Goal: Task Accomplishment & Management: Use online tool/utility

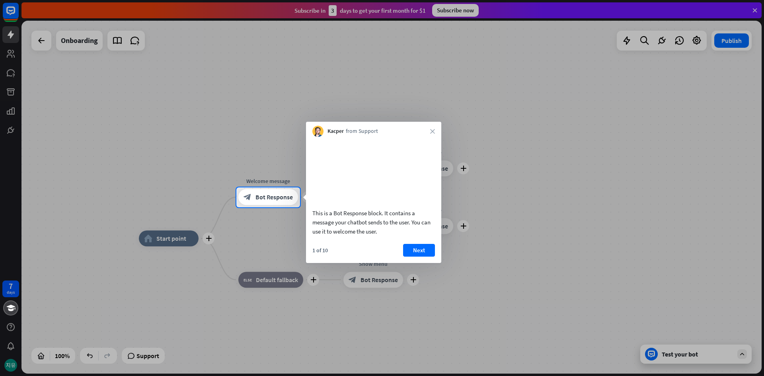
click at [422, 257] on button "Next" at bounding box center [419, 250] width 32 height 13
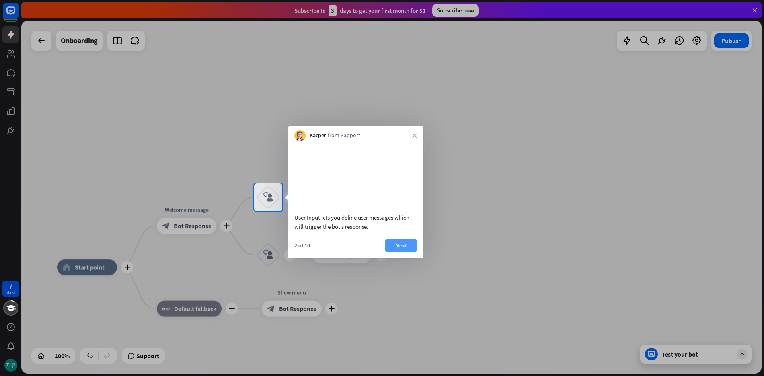
click at [400, 252] on button "Next" at bounding box center [401, 245] width 32 height 13
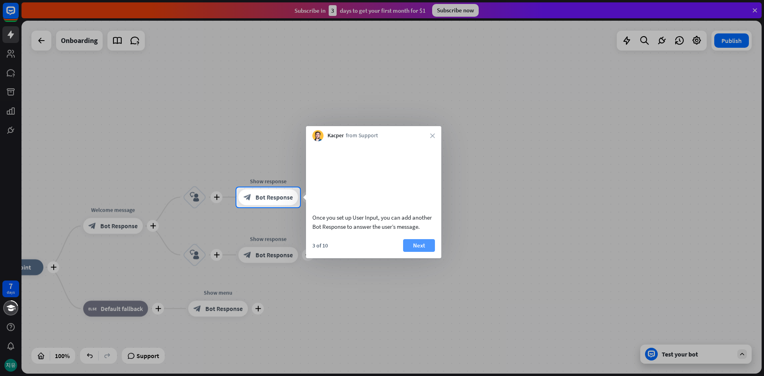
click at [415, 252] on button "Next" at bounding box center [419, 245] width 32 height 13
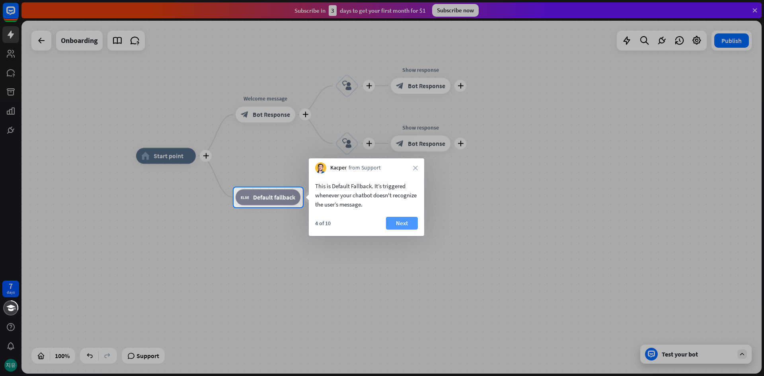
click at [411, 224] on button "Next" at bounding box center [402, 223] width 32 height 13
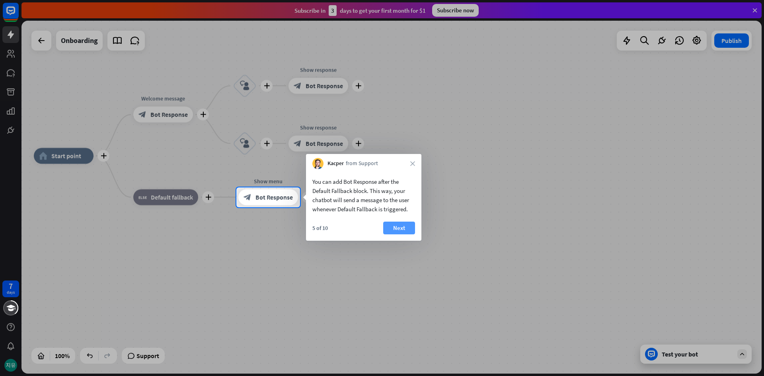
click at [396, 231] on button "Next" at bounding box center [399, 228] width 32 height 13
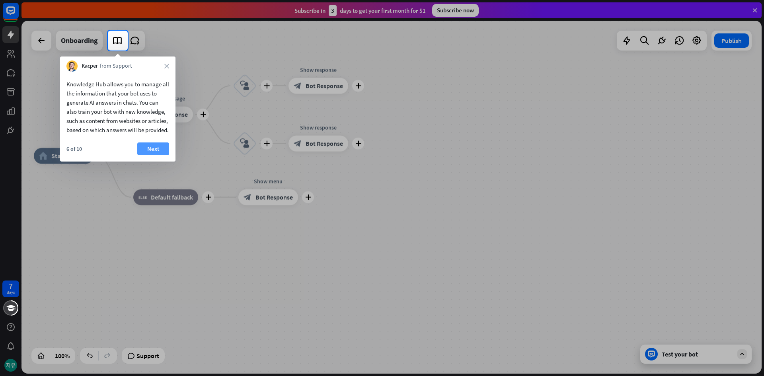
click at [157, 155] on button "Next" at bounding box center [153, 148] width 32 height 13
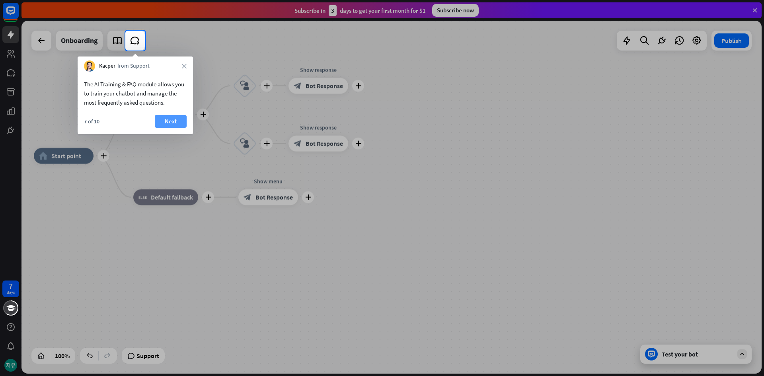
click at [172, 123] on button "Next" at bounding box center [171, 121] width 32 height 13
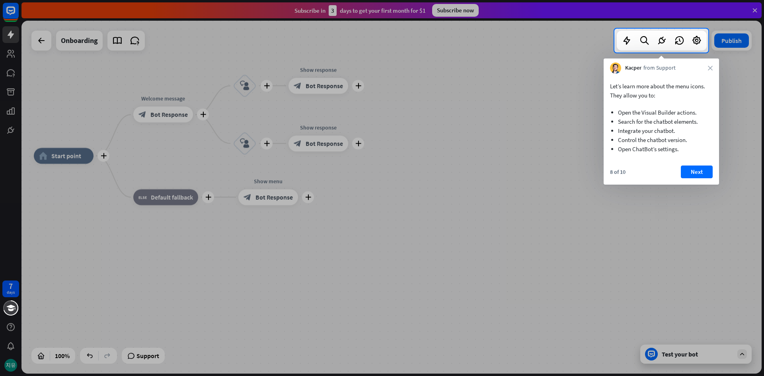
click at [695, 171] on button "Next" at bounding box center [697, 172] width 32 height 13
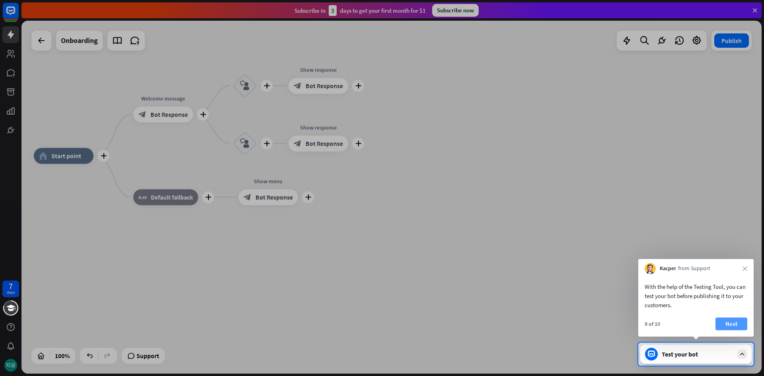
click at [736, 324] on button "Next" at bounding box center [732, 324] width 32 height 13
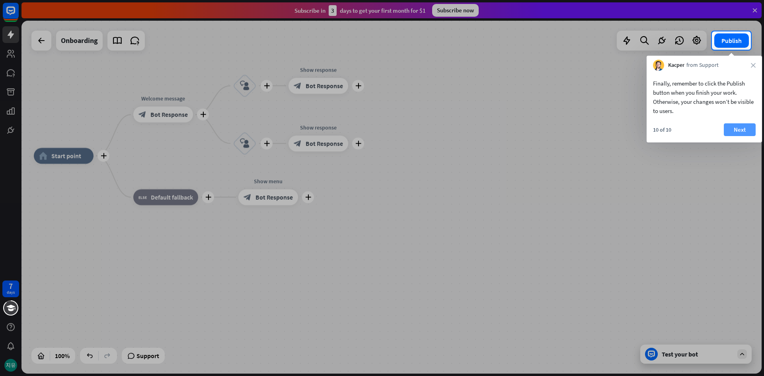
click at [731, 125] on button "Next" at bounding box center [740, 129] width 32 height 13
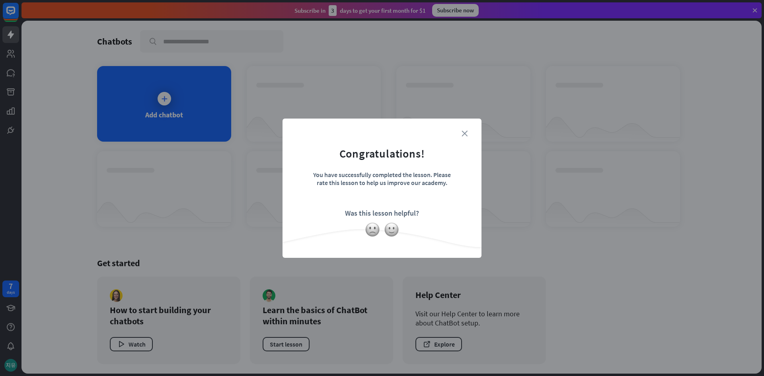
click at [466, 133] on icon "close" at bounding box center [465, 134] width 6 height 6
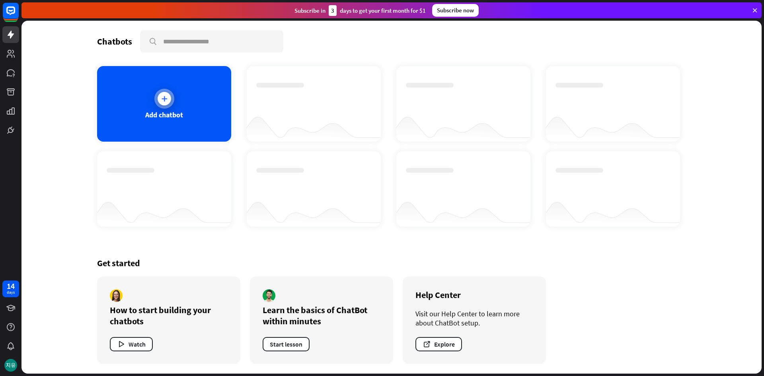
click at [162, 99] on icon at bounding box center [164, 99] width 8 height 8
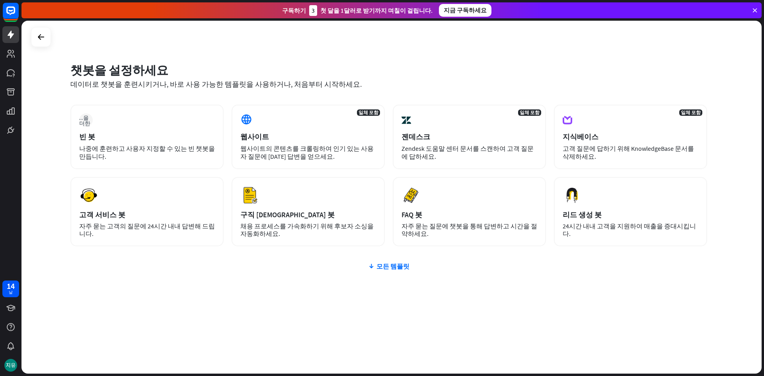
click at [566, 69] on div "챗봇을 설정하세요" at bounding box center [388, 69] width 637 height 15
click at [385, 268] on font "모든 템플릿" at bounding box center [393, 266] width 33 height 8
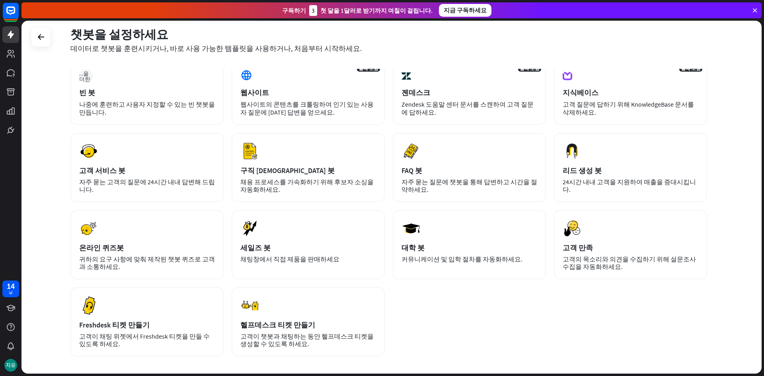
scroll to position [40, 0]
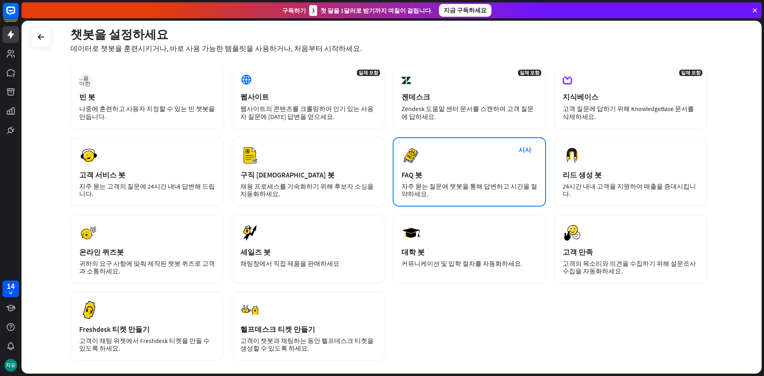
click at [484, 168] on div "시사 FAQ 봇 자주 묻는 질문에 챗봇을 통해 답변하고 시간을 절약하세요." at bounding box center [469, 171] width 153 height 69
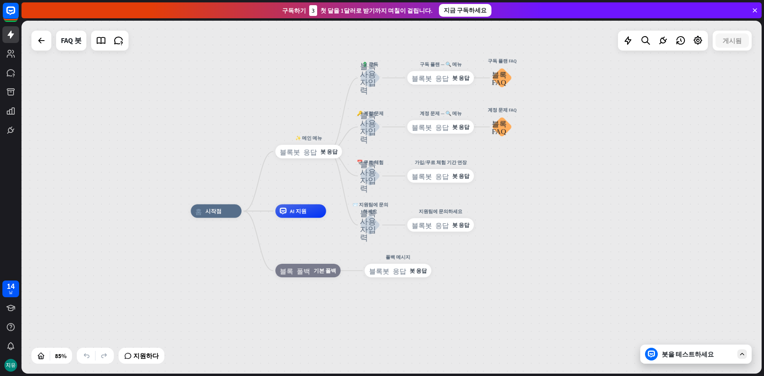
drag, startPoint x: 573, startPoint y: 180, endPoint x: 534, endPoint y: 190, distance: 40.0
click at [534, 190] on div "홈_2 시작점 ✨ 메인 메뉴 블록봇 응답 봇 응답 💲 구독 블록_사용자_입력 구독 플랜 — 🔍 메뉴 블록봇 응답 봇 응답 구독 플랜 FAQ 블…" at bounding box center [391, 197] width 740 height 353
click at [741, 353] on icon at bounding box center [742, 354] width 7 height 7
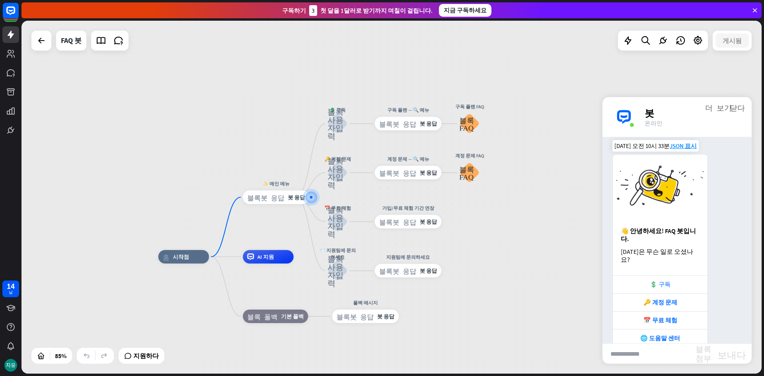
scroll to position [14, 0]
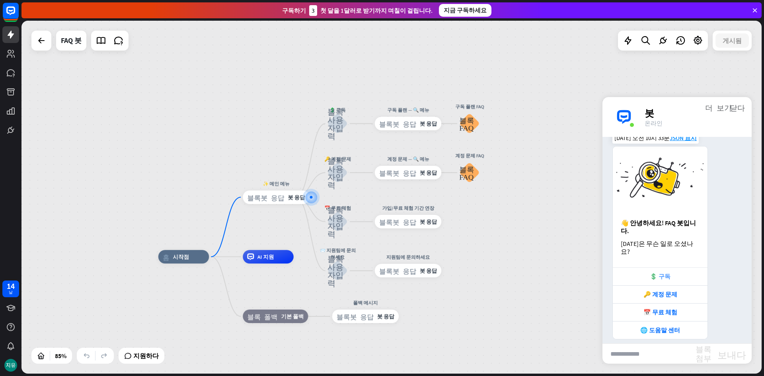
click at [685, 273] on div "💲 구독" at bounding box center [660, 277] width 87 height 8
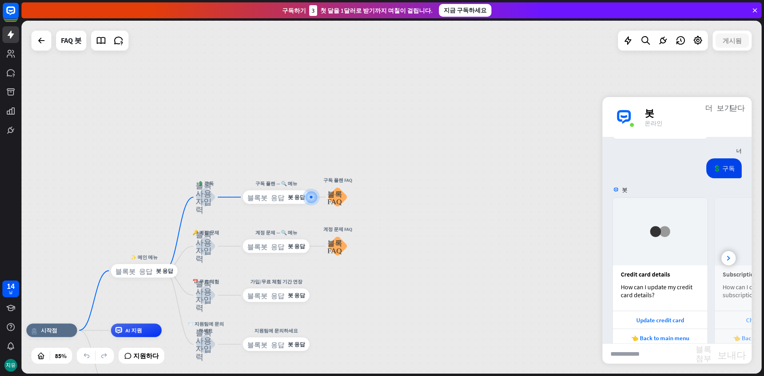
scroll to position [222, 0]
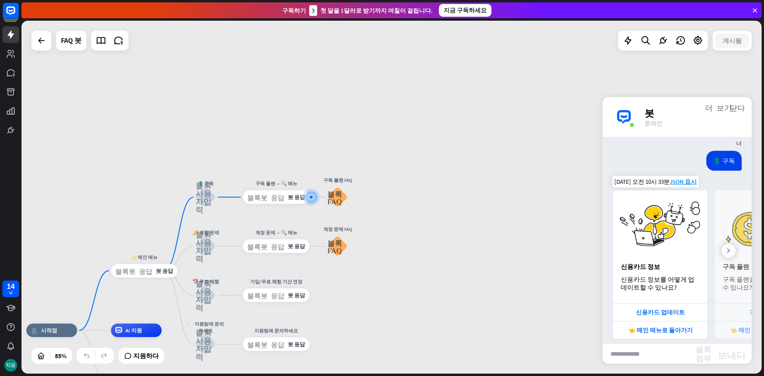
click at [722, 246] on div at bounding box center [729, 251] width 14 height 14
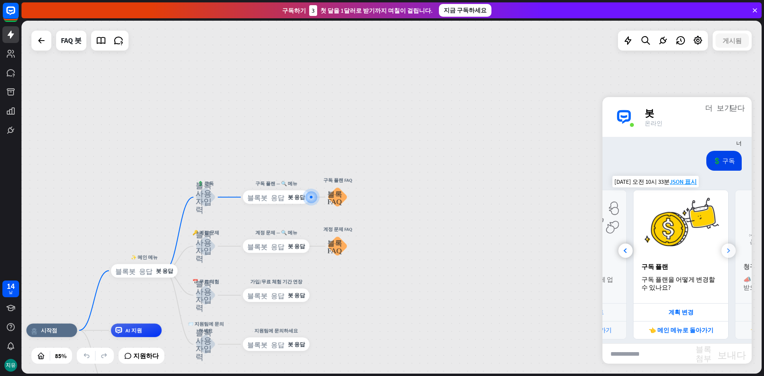
scroll to position [0, 88]
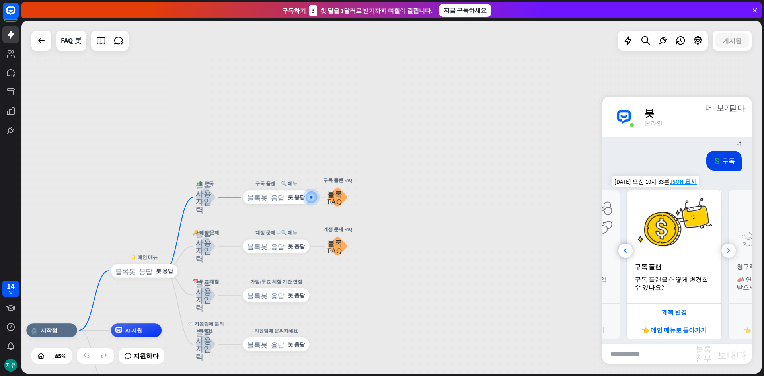
click at [722, 246] on div at bounding box center [729, 251] width 14 height 14
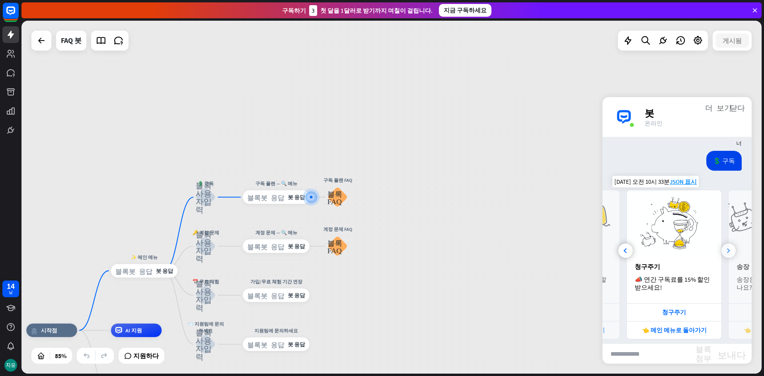
click at [722, 246] on div at bounding box center [729, 251] width 14 height 14
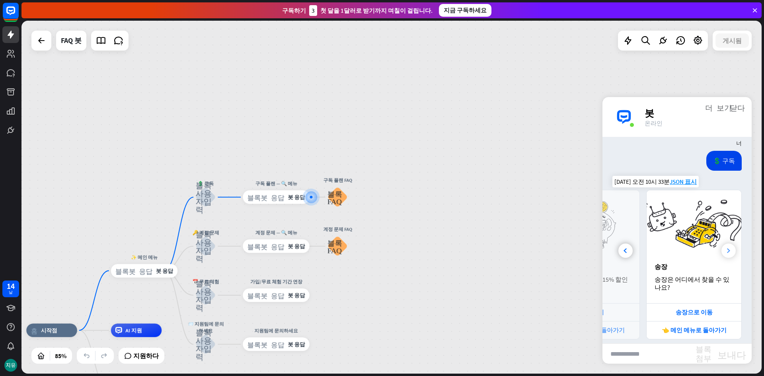
scroll to position [0, 278]
click at [628, 244] on div at bounding box center [626, 251] width 14 height 14
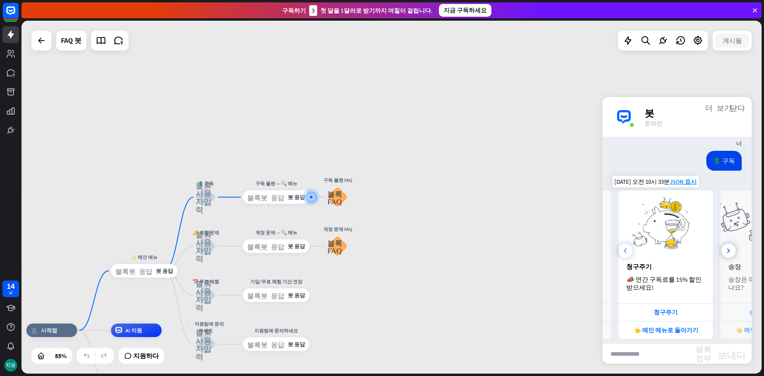
scroll to position [0, 190]
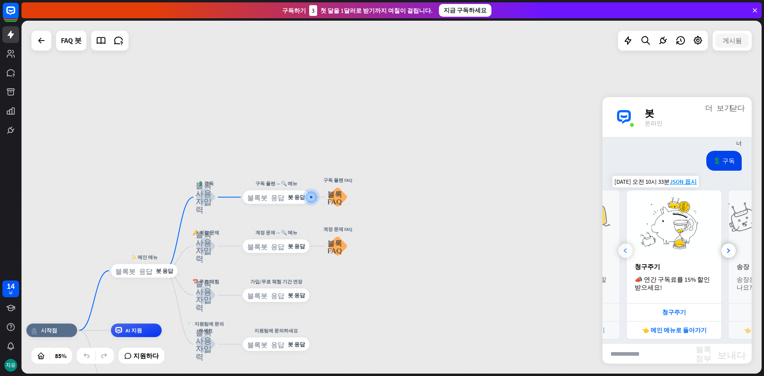
click at [628, 244] on div at bounding box center [626, 251] width 14 height 14
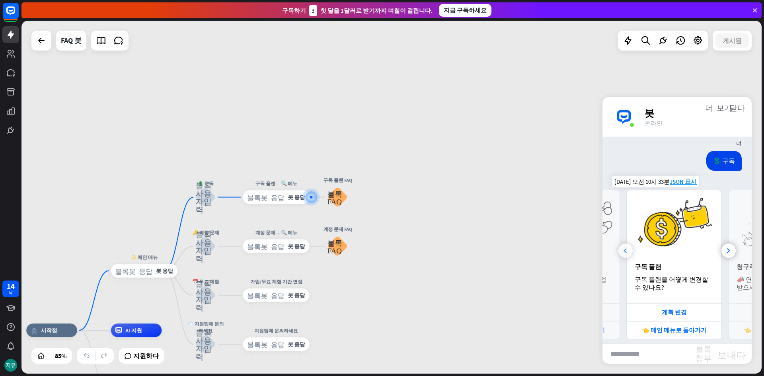
click at [628, 244] on div at bounding box center [626, 251] width 14 height 14
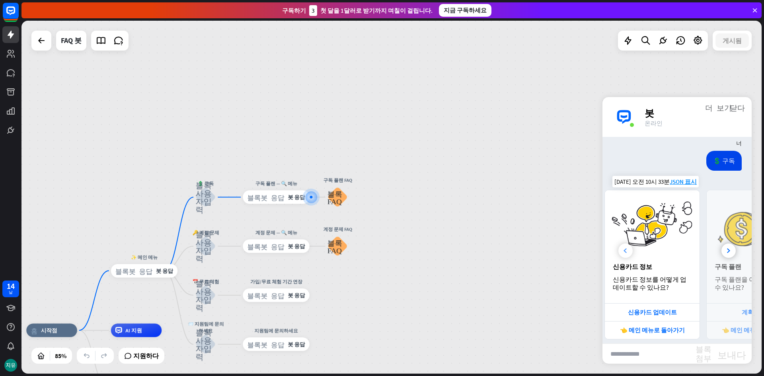
scroll to position [0, 0]
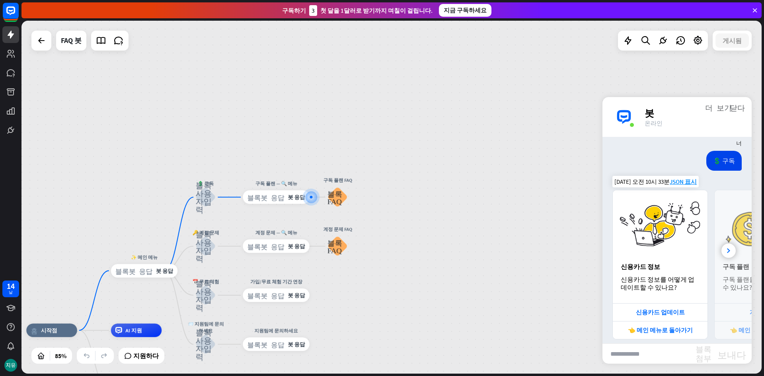
click at [658, 353] on input "text" at bounding box center [649, 354] width 93 height 20
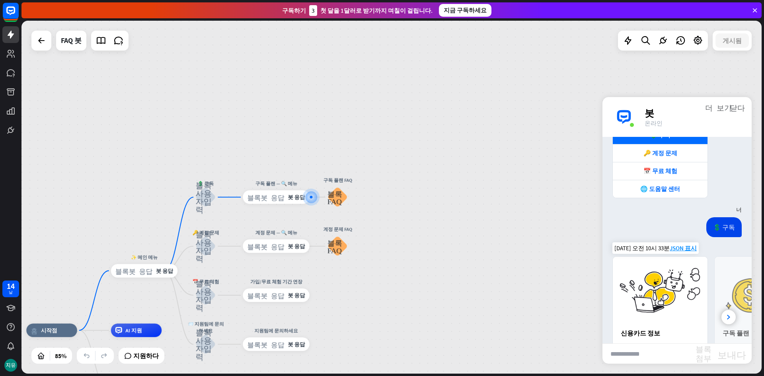
scroll to position [62, 0]
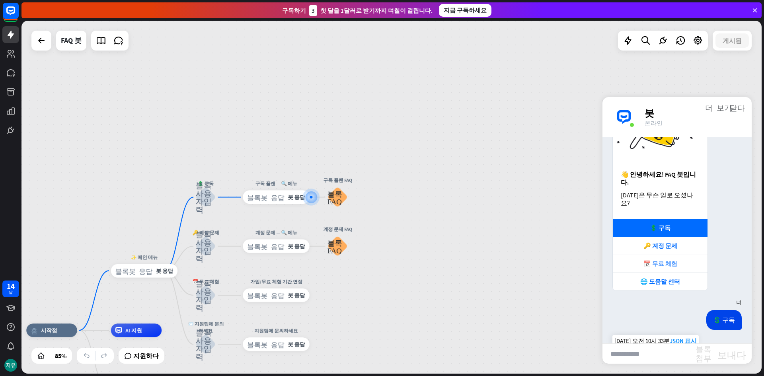
click at [676, 260] on font "📅 무료 체험" at bounding box center [661, 264] width 34 height 8
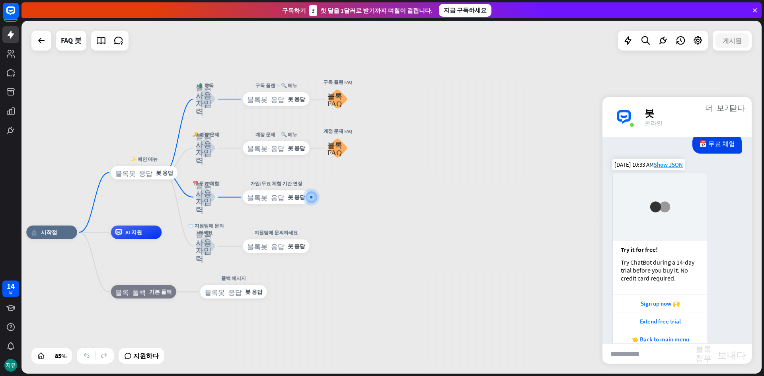
scroll to position [455, 0]
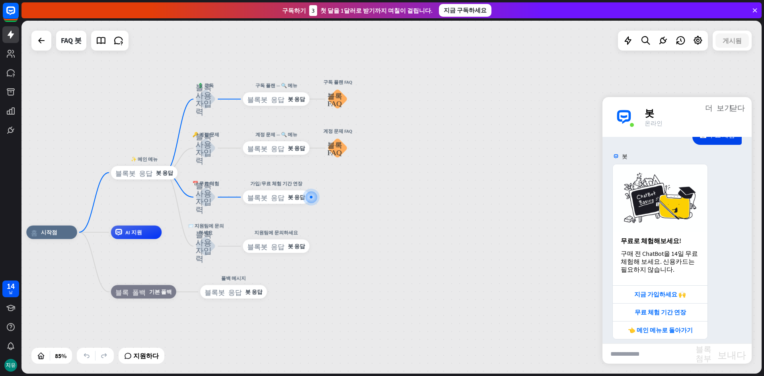
click at [640, 353] on input "text" at bounding box center [649, 354] width 93 height 20
type input "*"
type input "**********"
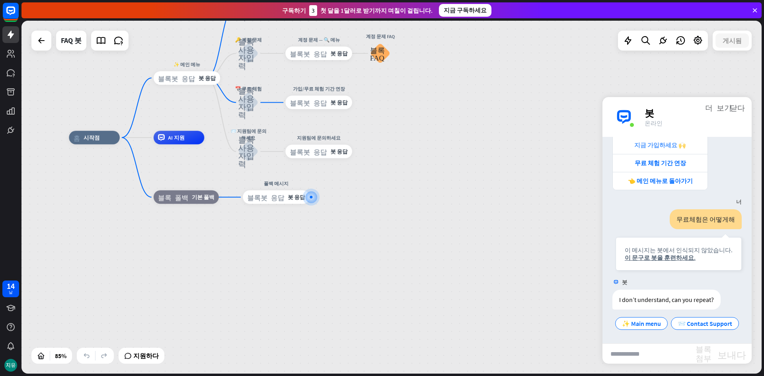
scroll to position [613, 0]
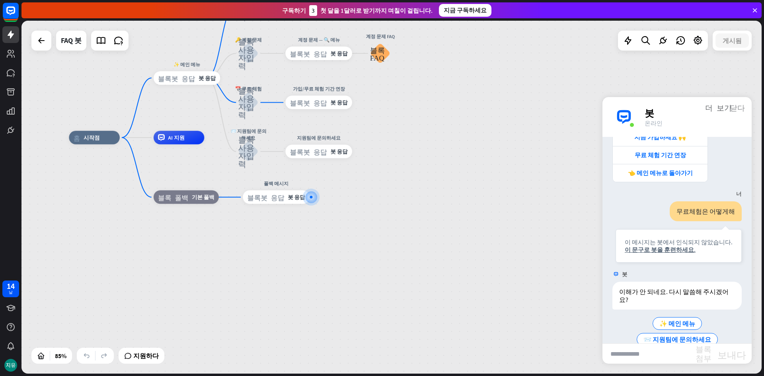
click at [733, 111] on font "닫다" at bounding box center [737, 107] width 15 height 8
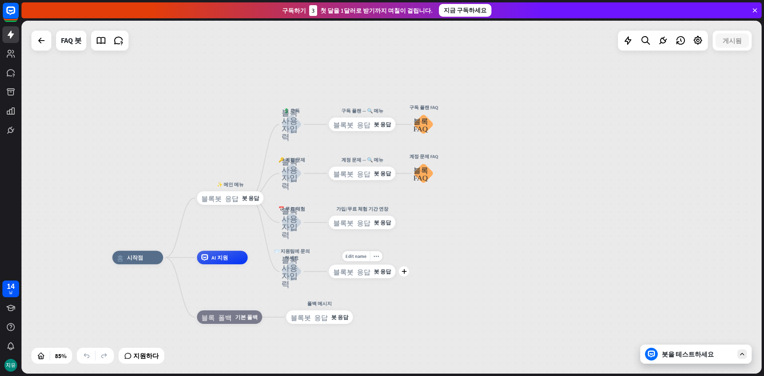
drag, startPoint x: 324, startPoint y: 127, endPoint x: 398, endPoint y: 255, distance: 148.0
click at [398, 255] on div "홈_2 시작점 ✨ 메인 메뉴 블록봇 응답 봇 응답 💲 구독 블록_사용자_입력 구독 플랜 — 🔍 메뉴 블록봇 응답 봇 응답 구독 플랜 FAQ 블…" at bounding box center [391, 197] width 740 height 353
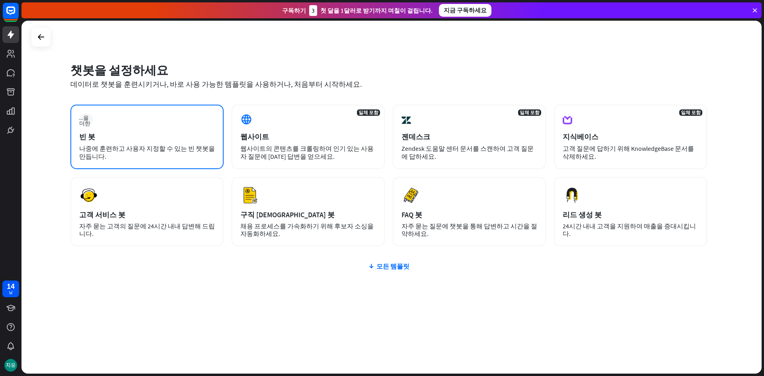
click at [168, 140] on div "빈 봇" at bounding box center [147, 136] width 136 height 9
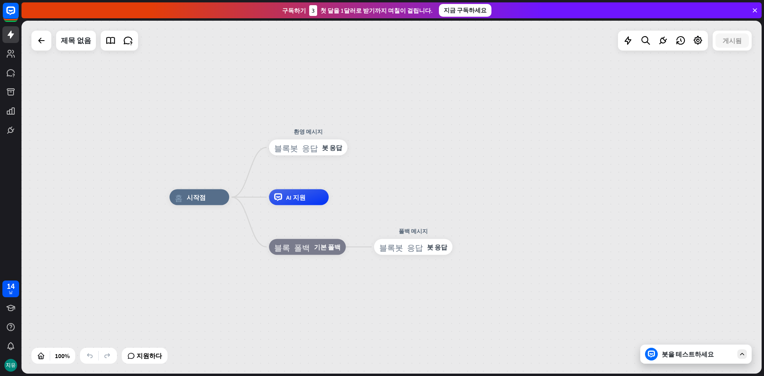
click at [690, 360] on div "봇을 테스트하세요" at bounding box center [695, 354] width 111 height 19
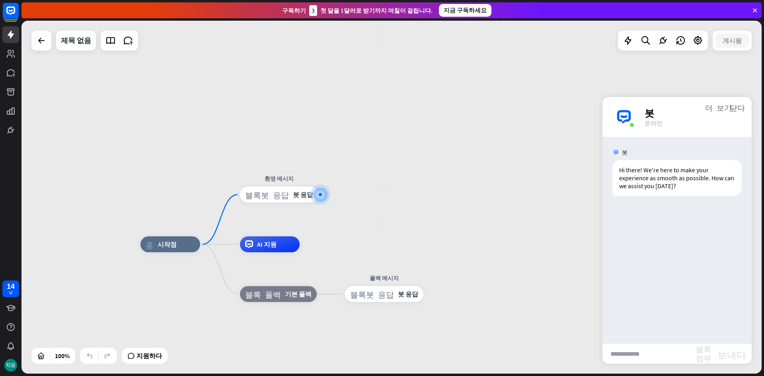
click at [673, 353] on input "text" at bounding box center [649, 354] width 93 height 20
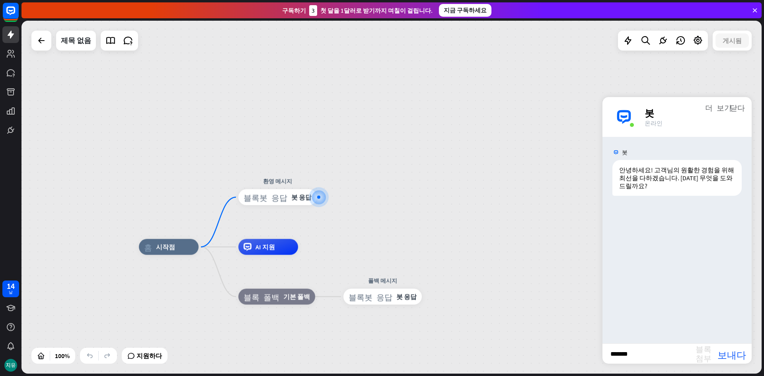
type input "*******"
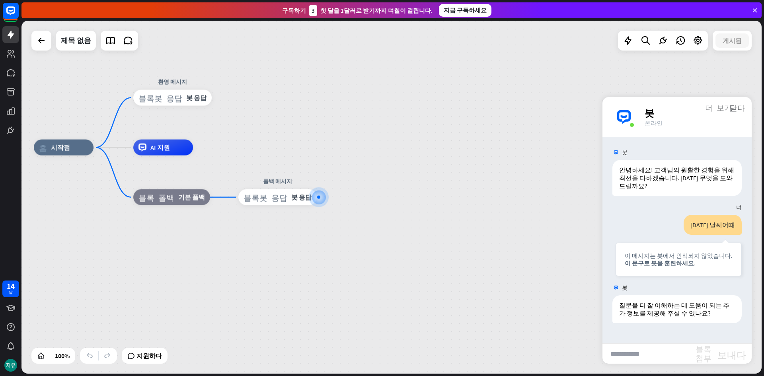
click at [729, 107] on font "더 보기" at bounding box center [718, 107] width 27 height 8
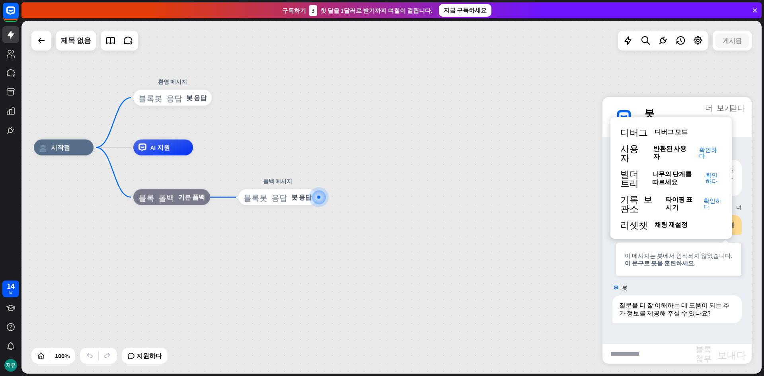
click at [736, 106] on font "닫다" at bounding box center [737, 107] width 15 height 8
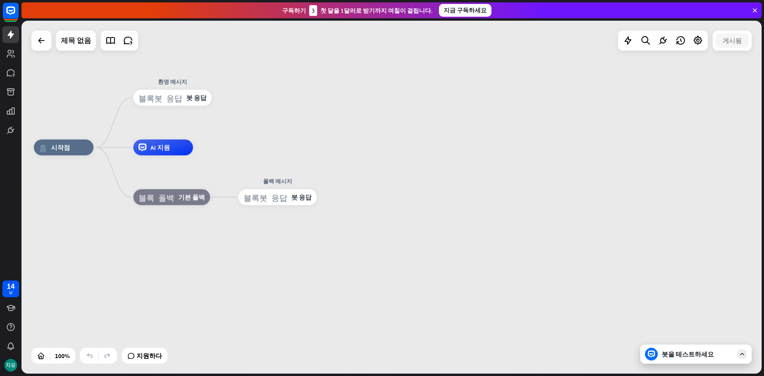
drag, startPoint x: 353, startPoint y: 147, endPoint x: 493, endPoint y: 221, distance: 157.8
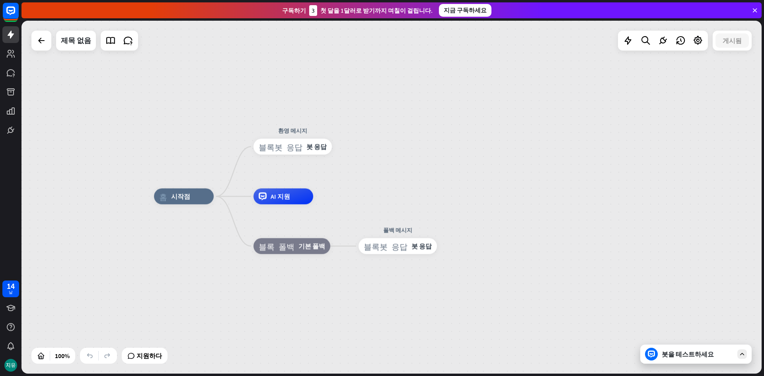
drag, startPoint x: 492, startPoint y: 167, endPoint x: 646, endPoint y: 234, distance: 168.5
click at [646, 234] on div "홈_2 시작점 환영 메시지 블록봇 응답 봇 응답 AI 지원 블록 폴백 기본 폴백 폴백 메시지 블록봇 응답 봇 응답" at bounding box center [524, 373] width 740 height 353
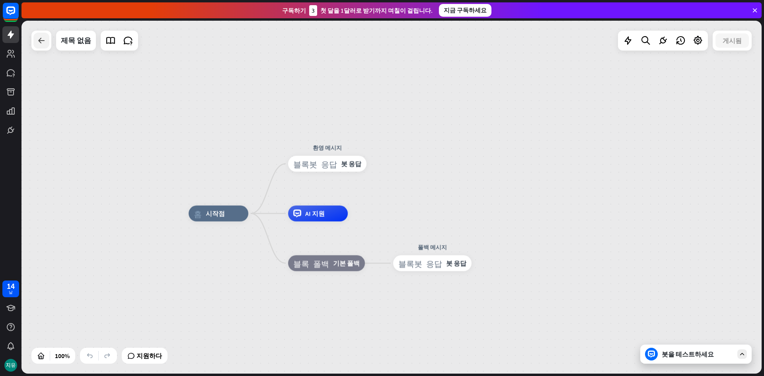
click at [39, 34] on div at bounding box center [41, 41] width 16 height 16
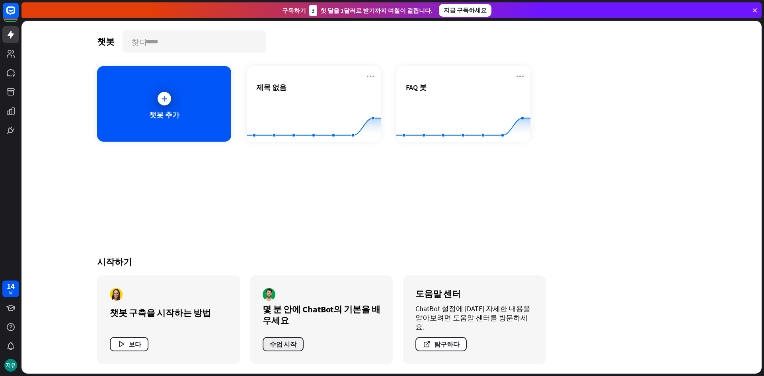
click at [290, 342] on font "수업 시작" at bounding box center [283, 344] width 27 height 8
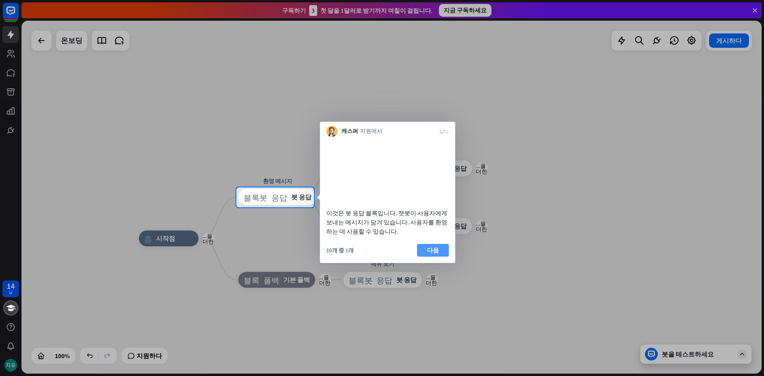
click at [435, 254] on font "다음" at bounding box center [433, 250] width 12 height 8
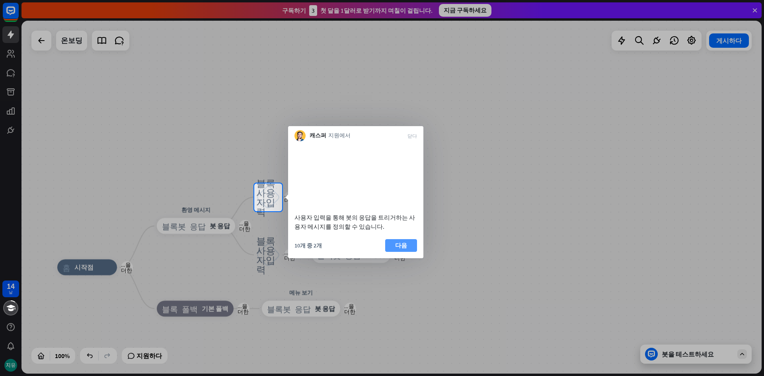
click at [406, 249] on font "다음" at bounding box center [401, 246] width 12 height 8
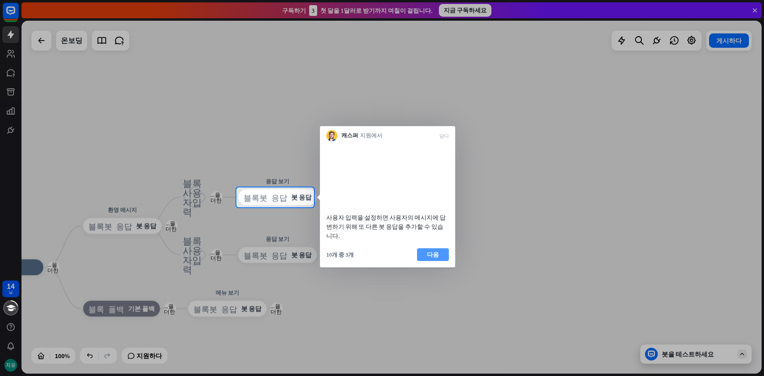
click at [442, 255] on button "다음" at bounding box center [433, 254] width 32 height 13
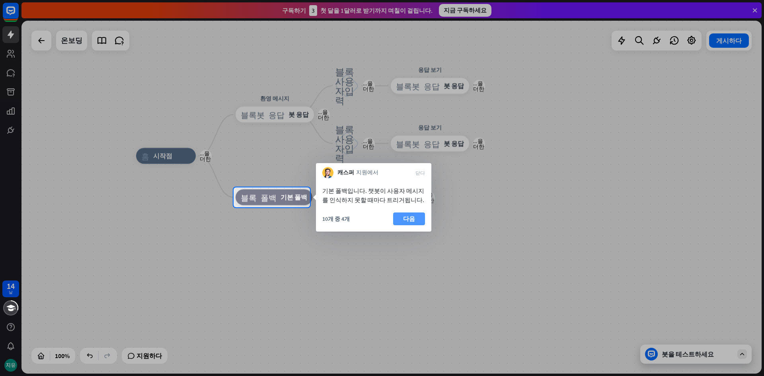
click at [410, 219] on font "다음" at bounding box center [409, 219] width 12 height 8
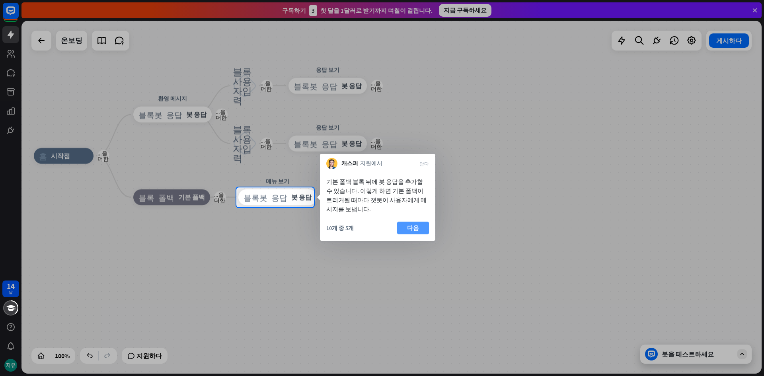
click at [412, 228] on font "다음" at bounding box center [413, 228] width 12 height 8
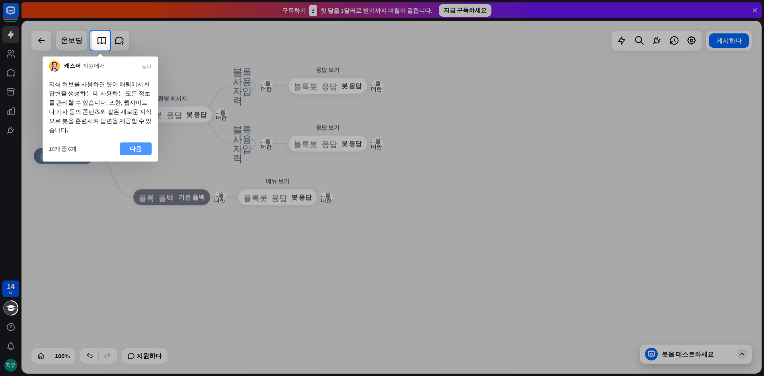
click at [138, 143] on font "다음" at bounding box center [136, 148] width 12 height 11
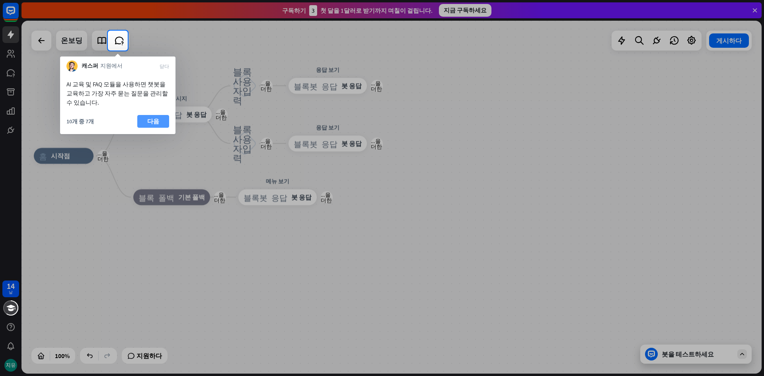
click at [152, 119] on font "다음" at bounding box center [153, 121] width 12 height 8
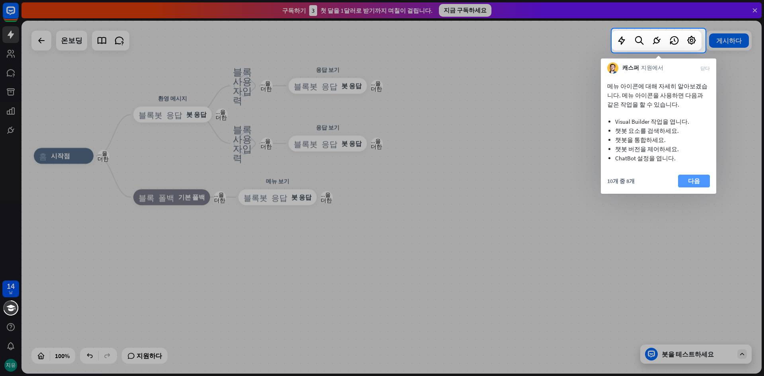
click at [686, 181] on button "다음" at bounding box center [694, 181] width 32 height 13
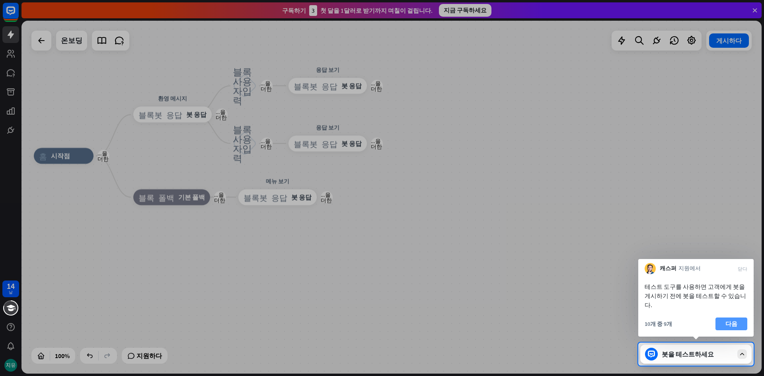
click at [731, 326] on font "다음" at bounding box center [732, 324] width 12 height 8
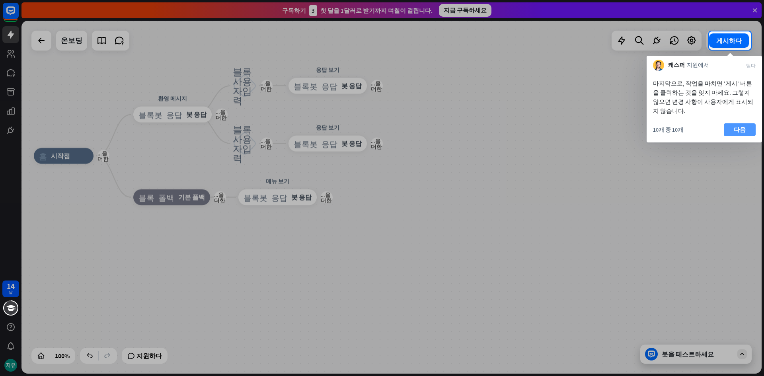
click at [734, 128] on font "다음" at bounding box center [740, 130] width 12 height 8
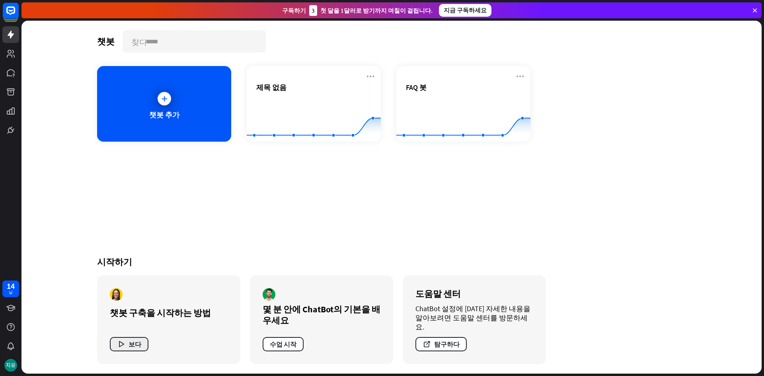
click at [117, 341] on button "보다" at bounding box center [129, 344] width 39 height 14
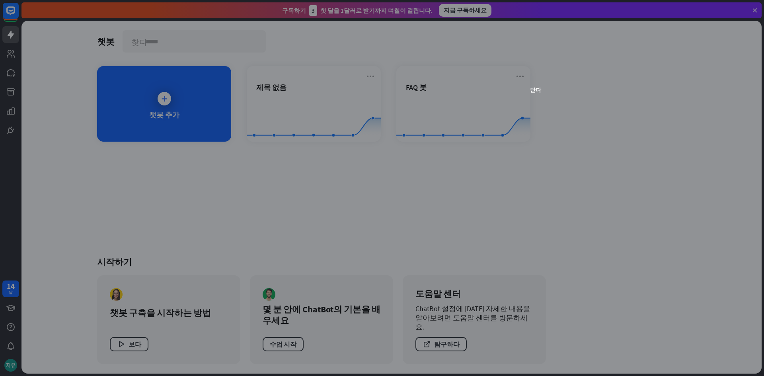
click at [529, 89] on div "닫다" at bounding box center [382, 188] width 764 height 376
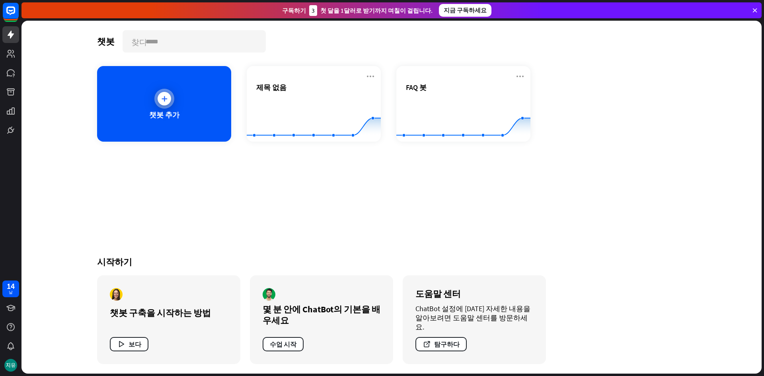
click at [180, 109] on div "챗봇 추가" at bounding box center [164, 104] width 134 height 76
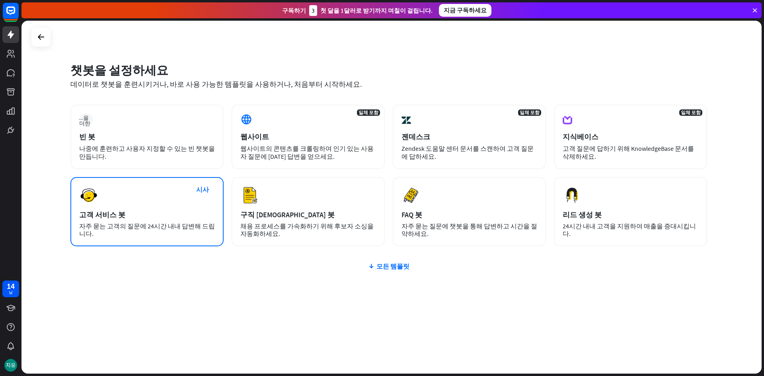
click at [175, 205] on div "시사 고객 서비스 봇 자주 묻는 고객의 질문에 24시간 내내 답변해 드립니다." at bounding box center [146, 211] width 153 height 69
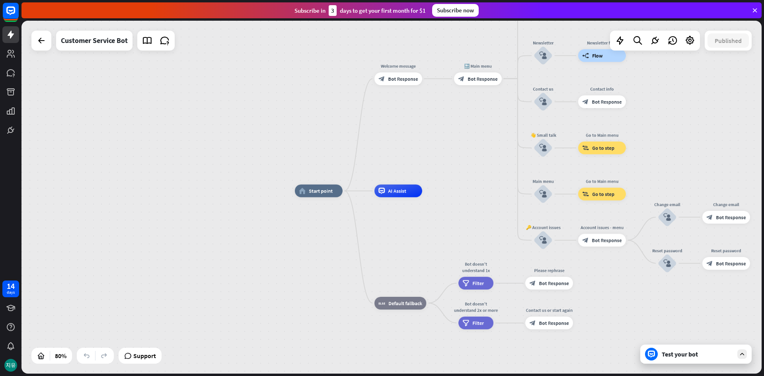
click at [655, 108] on div "home_2 Start point Welcome message block_bot_response Bot Response 🔙 Main menu …" at bounding box center [391, 197] width 740 height 353
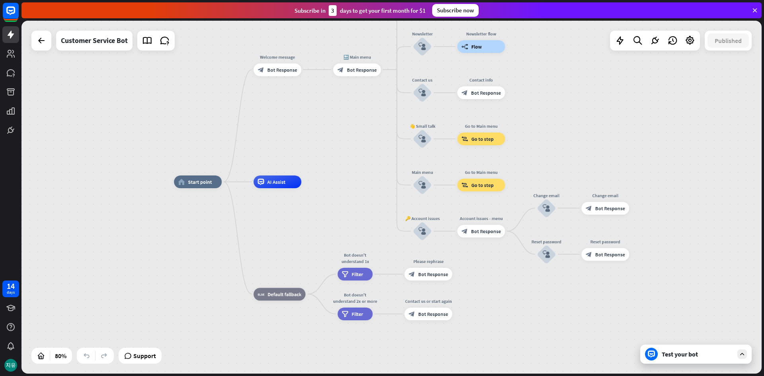
drag, startPoint x: 675, startPoint y: 99, endPoint x: 517, endPoint y: 76, distance: 159.6
click at [561, 86] on div "home_2 Start point Welcome message block_bot_response Bot Response 🔙 Main menu …" at bounding box center [391, 197] width 740 height 353
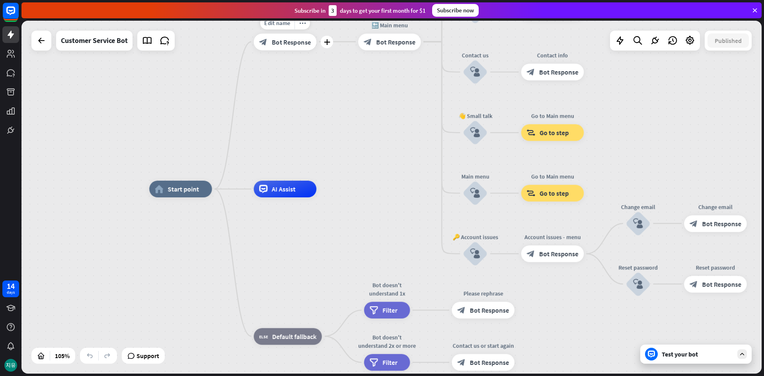
click at [298, 44] on span "Bot Response" at bounding box center [291, 41] width 39 height 8
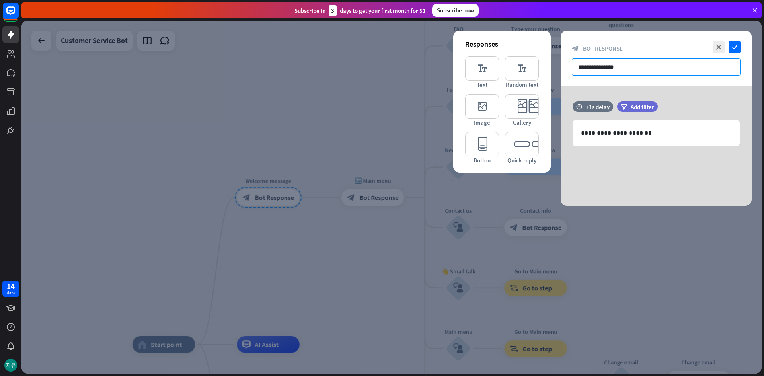
click at [633, 65] on input "**********" at bounding box center [656, 67] width 169 height 17
drag, startPoint x: 634, startPoint y: 68, endPoint x: 532, endPoint y: 76, distance: 102.2
click at [561, 76] on div "**********" at bounding box center [656, 118] width 191 height 175
click at [624, 131] on p "**********" at bounding box center [656, 133] width 150 height 10
click at [616, 135] on p "**********" at bounding box center [656, 133] width 150 height 10
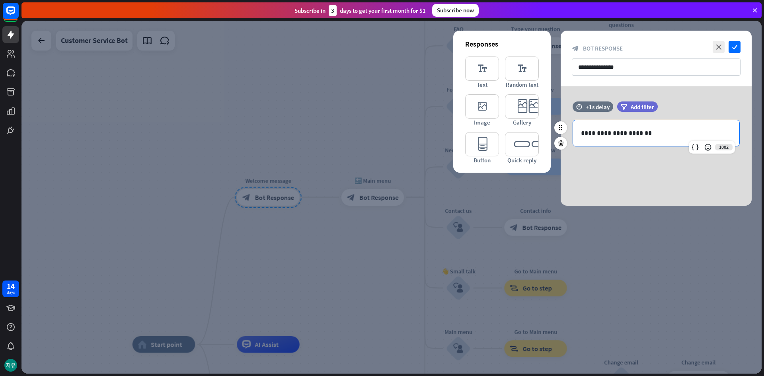
click at [649, 133] on p "**********" at bounding box center [656, 133] width 150 height 10
drag, startPoint x: 647, startPoint y: 136, endPoint x: 697, endPoint y: 123, distance: 51.4
click at [697, 123] on div "**********" at bounding box center [656, 133] width 166 height 26
click at [693, 106] on div "filter Add filter" at bounding box center [657, 106] width 80 height 10
click at [651, 107] on span "Add filter" at bounding box center [642, 107] width 23 height 8
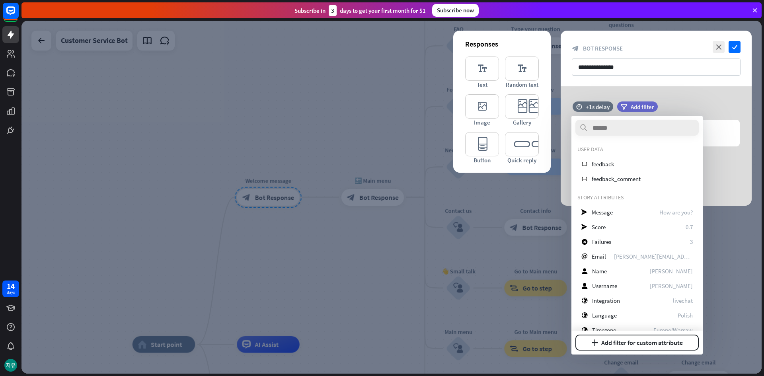
click at [684, 78] on div "**********" at bounding box center [656, 59] width 191 height 56
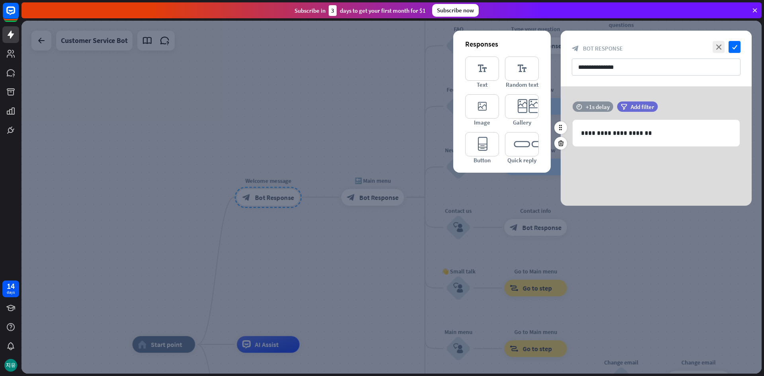
click at [585, 107] on div "time +1s delay" at bounding box center [593, 106] width 41 height 10
click at [593, 86] on div "**********" at bounding box center [656, 59] width 191 height 56
click at [735, 48] on icon "check" at bounding box center [735, 47] width 12 height 12
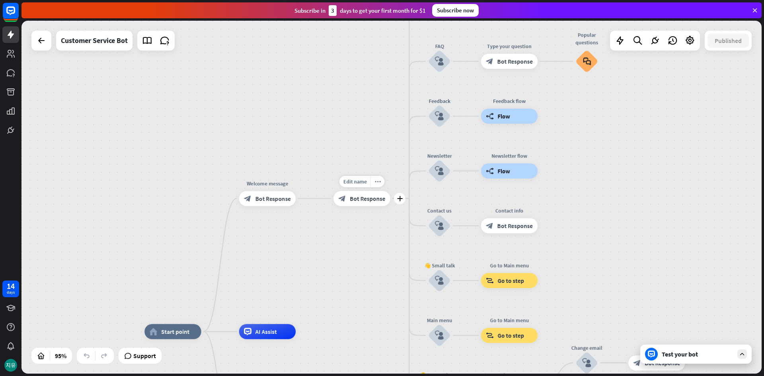
click at [357, 198] on span "Bot Response" at bounding box center [367, 199] width 35 height 8
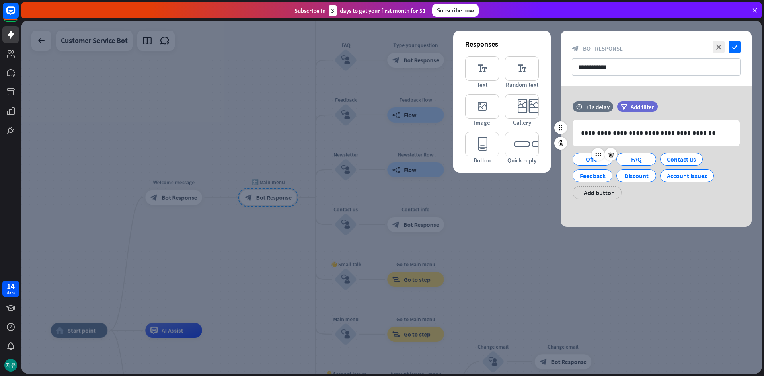
click at [596, 162] on div "Offer" at bounding box center [593, 159] width 26 height 12
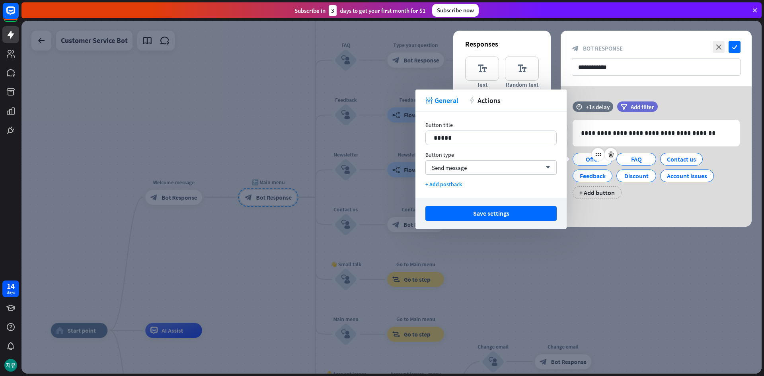
click at [595, 162] on div "Offer" at bounding box center [593, 159] width 26 height 12
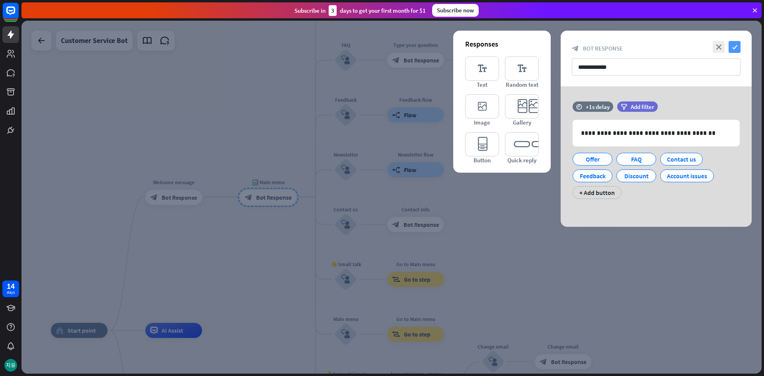
click at [732, 45] on icon "check" at bounding box center [735, 47] width 12 height 12
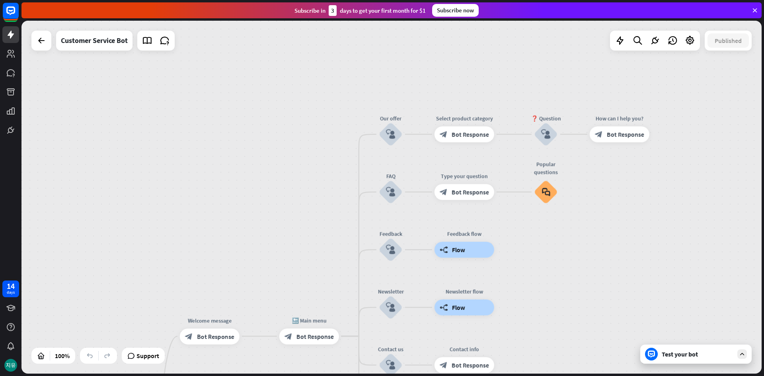
drag, startPoint x: 415, startPoint y: 79, endPoint x: 451, endPoint y: 219, distance: 144.6
click at [451, 219] on div "home_2 Start point Welcome message block_bot_response Bot Response 🔙 Main menu …" at bounding box center [391, 197] width 740 height 353
click at [458, 131] on span "Bot Response" at bounding box center [470, 135] width 37 height 8
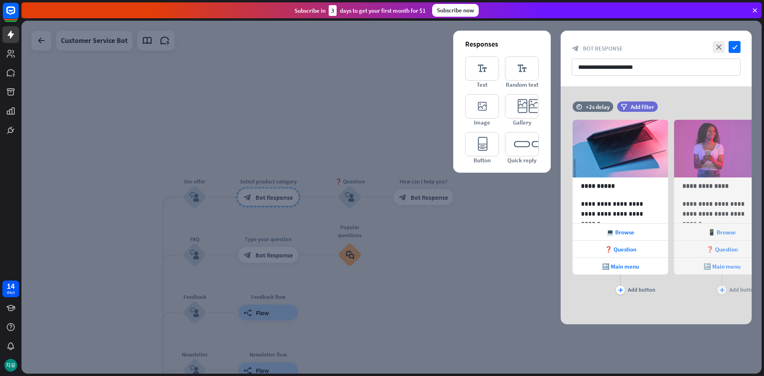
click at [367, 137] on div at bounding box center [391, 197] width 740 height 353
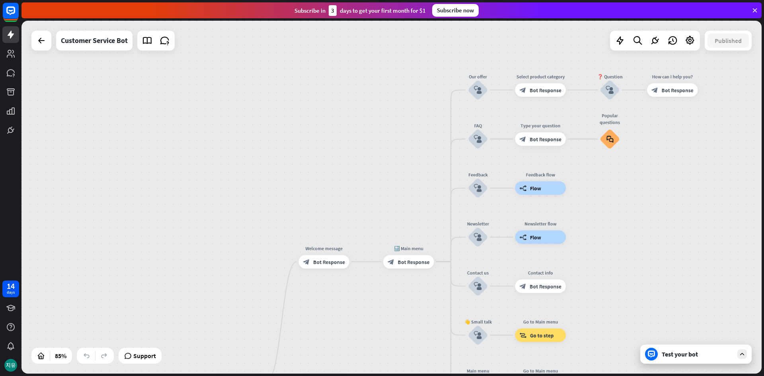
drag, startPoint x: 166, startPoint y: 214, endPoint x: 609, endPoint y: 257, distance: 444.3
click at [431, 110] on div "home_2 Start point Welcome message block_bot_response Bot Response 🔙 Main menu …" at bounding box center [391, 197] width 740 height 353
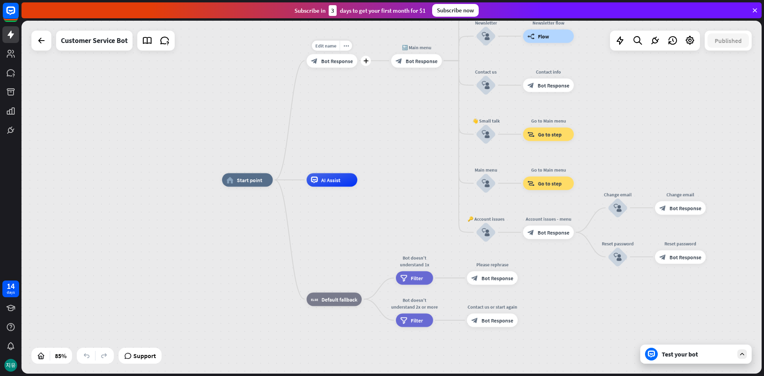
drag, startPoint x: 355, startPoint y: 282, endPoint x: 363, endPoint y: 74, distance: 207.9
click at [357, 68] on div "Edit name more_horiz plus Welcome message block_bot_response Bot Response" at bounding box center [331, 61] width 51 height 14
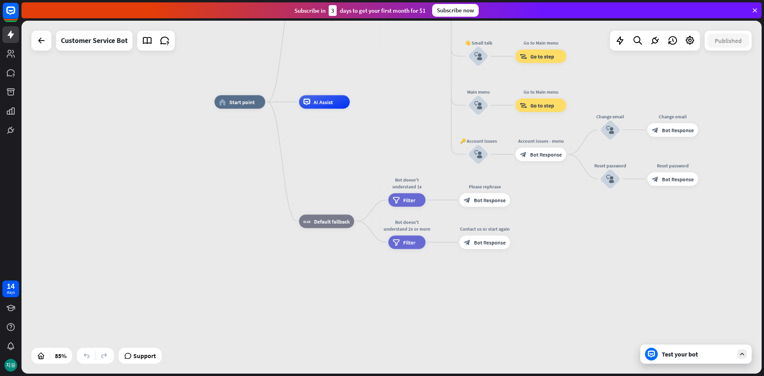
drag, startPoint x: 336, startPoint y: 221, endPoint x: 324, endPoint y: 182, distance: 40.9
click at [328, 149] on div "home_2 Start point Welcome message block_bot_response Bot Response 🔙 Main menu …" at bounding box center [529, 252] width 629 height 300
click at [338, 226] on div "block_fallback Default fallback" at bounding box center [326, 222] width 55 height 14
click at [316, 209] on span "Edit name" at bounding box center [320, 207] width 21 height 6
click at [326, 180] on div "home_2 Start point Welcome message block_bot_response Bot Response 🔙 Main menu …" at bounding box center [528, 253] width 629 height 300
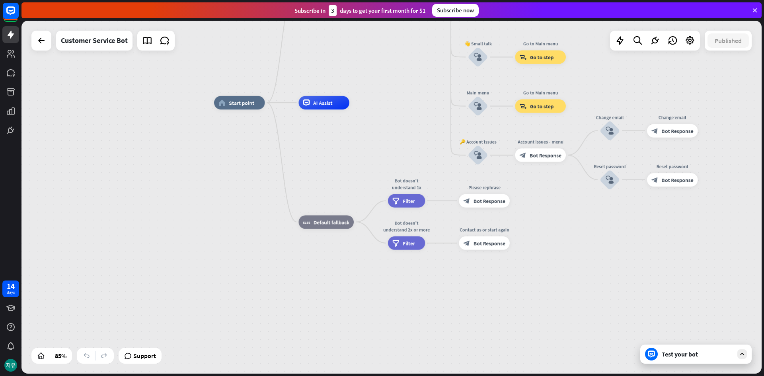
click at [599, 86] on div "home_2 Start point Welcome message block_bot_response Bot Response 🔙 Main menu …" at bounding box center [391, 197] width 740 height 353
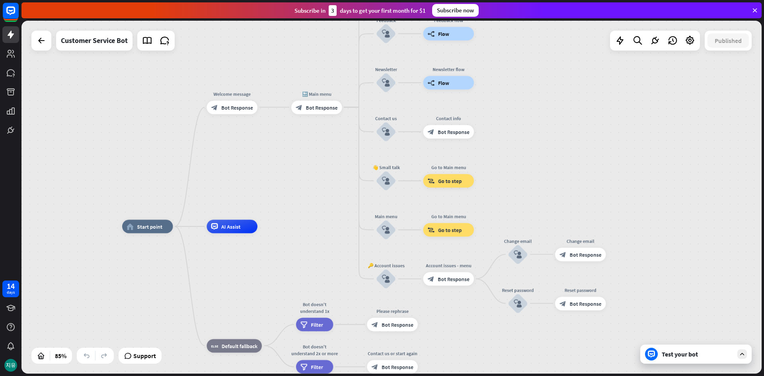
drag, startPoint x: 617, startPoint y: 78, endPoint x: 533, endPoint y: 181, distance: 134.1
click at [524, 203] on div "home_2 Start point Welcome message block_bot_response Bot Response 🔙 Main menu …" at bounding box center [391, 197] width 740 height 353
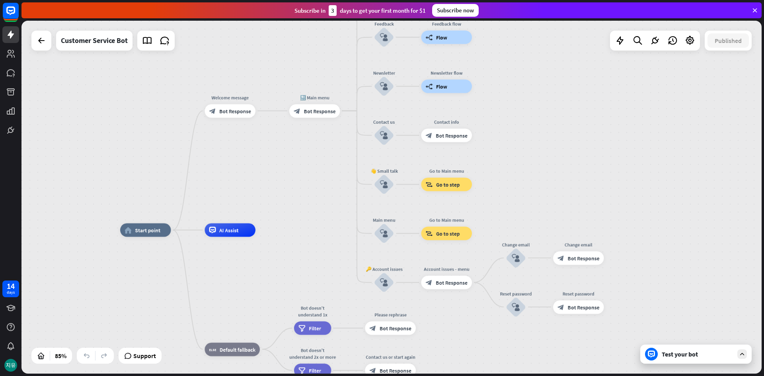
drag, startPoint x: 546, startPoint y: 168, endPoint x: 529, endPoint y: 204, distance: 40.0
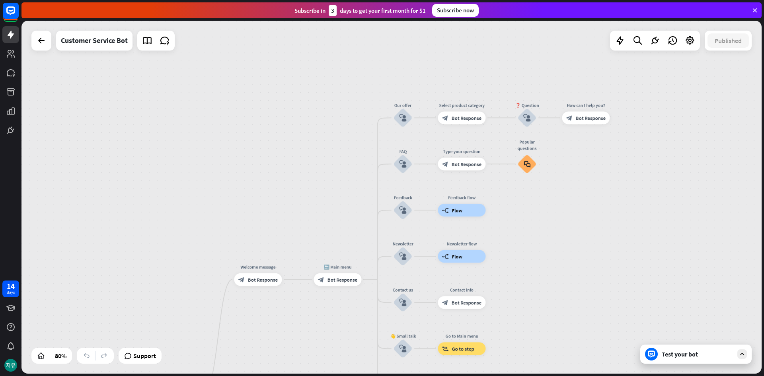
drag, startPoint x: 538, startPoint y: 134, endPoint x: 560, endPoint y: 267, distance: 134.4
click at [550, 295] on div "home_2 Start point Welcome message block_bot_response Bot Response 🔙 Main menu …" at bounding box center [391, 197] width 740 height 353
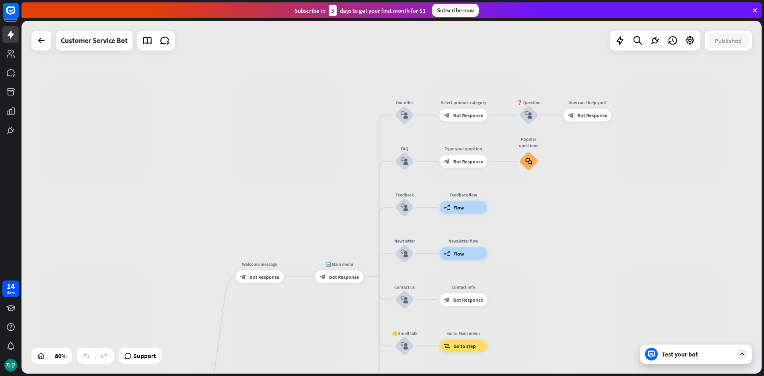
drag, startPoint x: 539, startPoint y: 236, endPoint x: 532, endPoint y: 238, distance: 7.1
click at [590, 116] on span "Bot Response" at bounding box center [593, 115] width 30 height 6
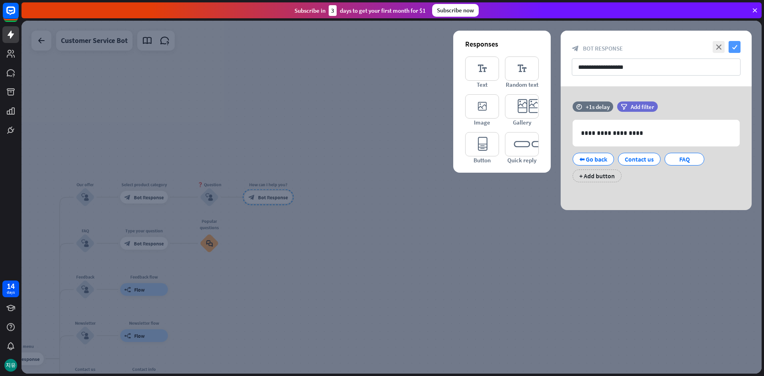
click at [739, 46] on icon "check" at bounding box center [735, 47] width 12 height 12
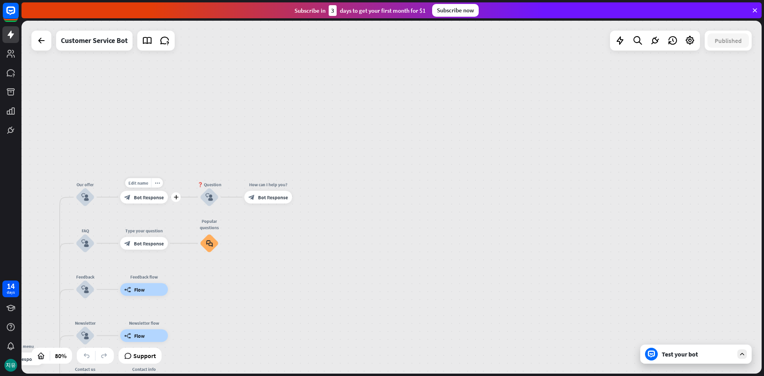
click at [154, 199] on span "Bot Response" at bounding box center [149, 197] width 30 height 6
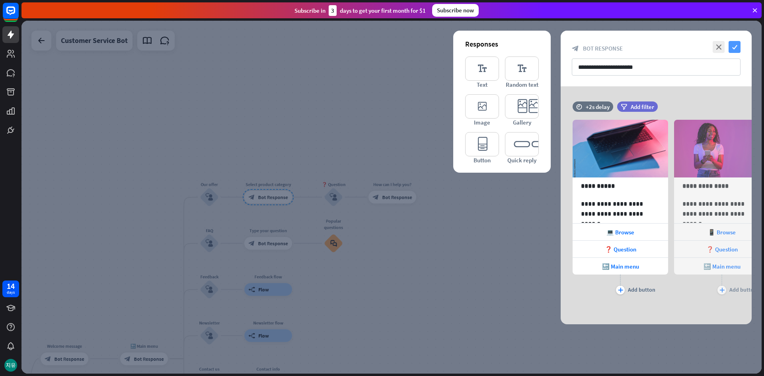
click at [734, 48] on icon "check" at bounding box center [735, 47] width 12 height 12
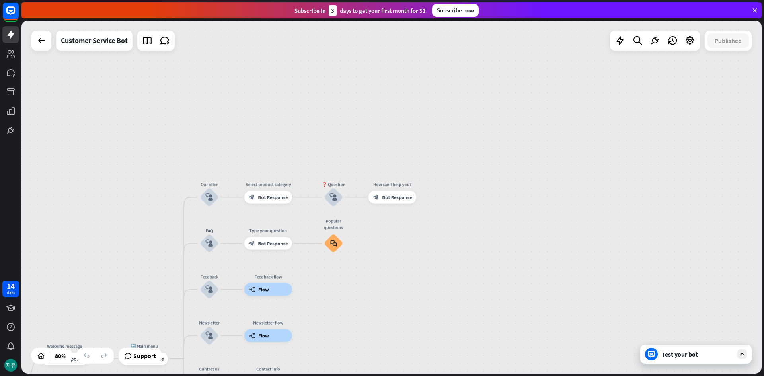
click at [744, 360] on div "Test your bot" at bounding box center [695, 354] width 111 height 19
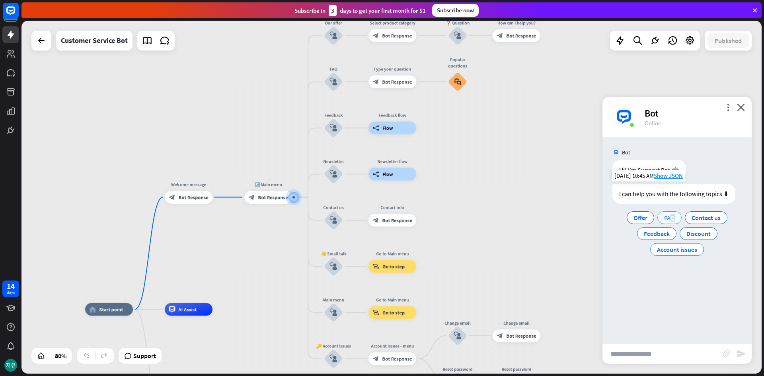
click at [673, 217] on span "FAQ" at bounding box center [669, 218] width 11 height 8
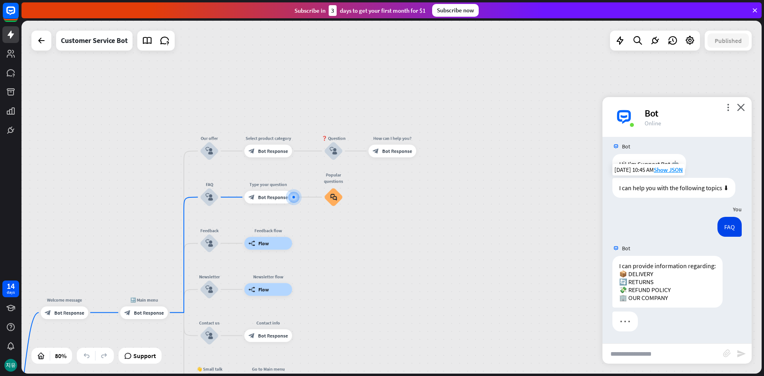
scroll to position [14, 0]
click at [640, 356] on input "text" at bounding box center [663, 354] width 121 height 20
type input "********"
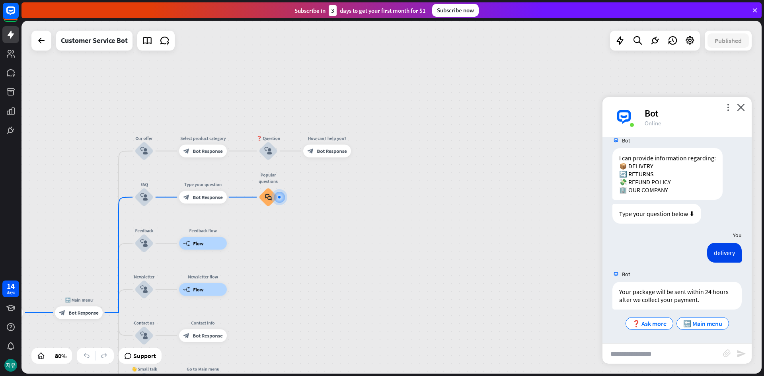
scroll to position [122, 0]
click at [651, 327] on span "❓ Ask more" at bounding box center [649, 324] width 34 height 8
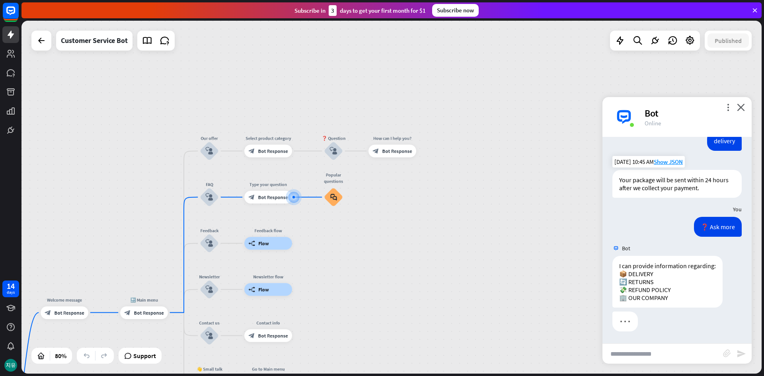
scroll to position [234, 0]
click at [648, 352] on input "text" at bounding box center [663, 354] width 121 height 20
type input "******"
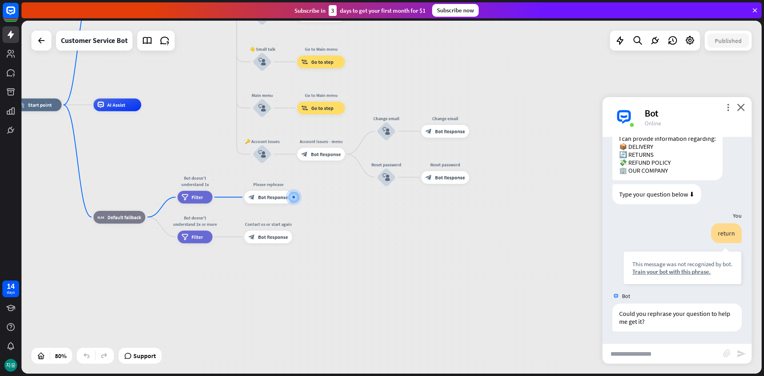
scroll to position [361, 0]
click at [648, 353] on input "text" at bounding box center [663, 354] width 121 height 20
type input "*******"
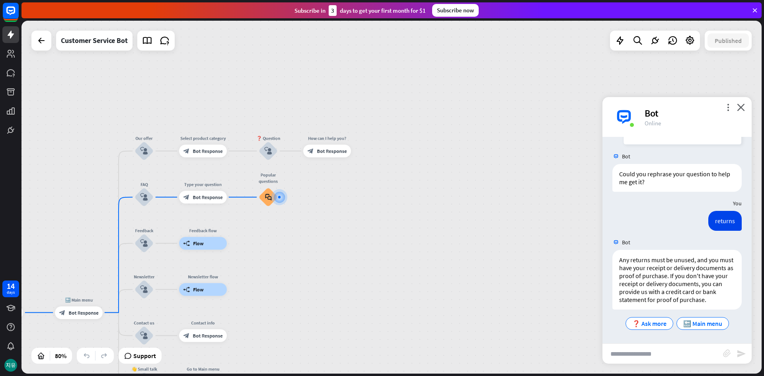
scroll to position [509, 0]
click at [700, 322] on span "🔙 Main menu" at bounding box center [702, 324] width 39 height 8
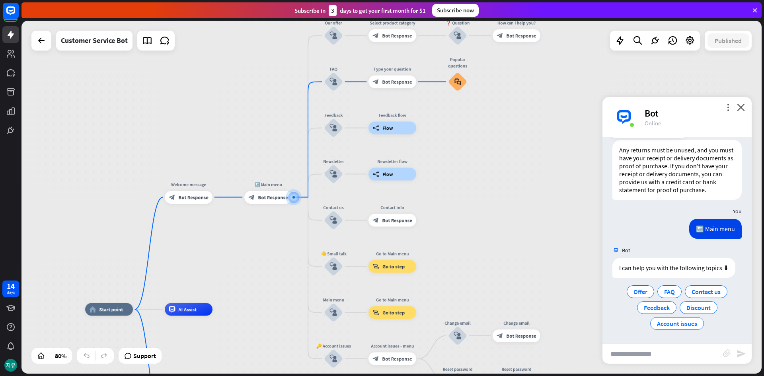
scroll to position [626, 0]
click at [699, 308] on span "Discount" at bounding box center [699, 308] width 24 height 8
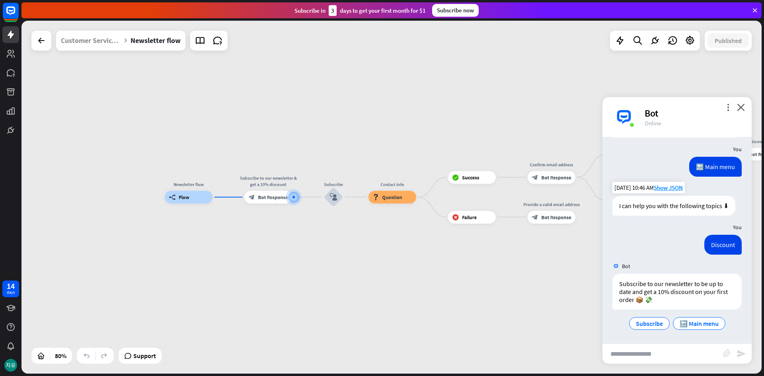
scroll to position [689, 0]
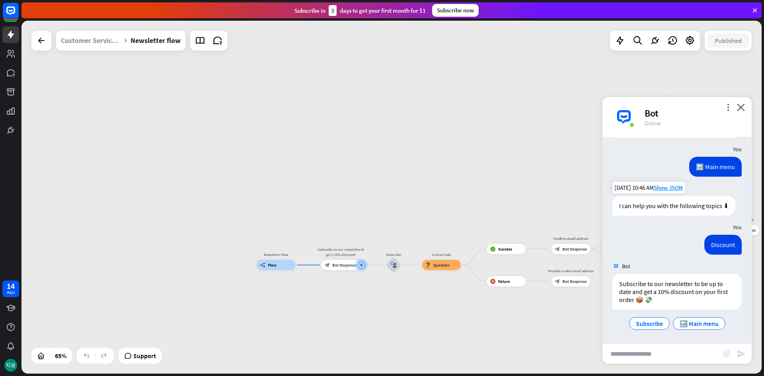
drag, startPoint x: 498, startPoint y: 128, endPoint x: 566, endPoint y: 203, distance: 101.4
click at [566, 203] on div "Newsletter flow builder_tree Flow Subscribe to our newsletter & get a 10% disco…" at bounding box center [391, 197] width 740 height 353
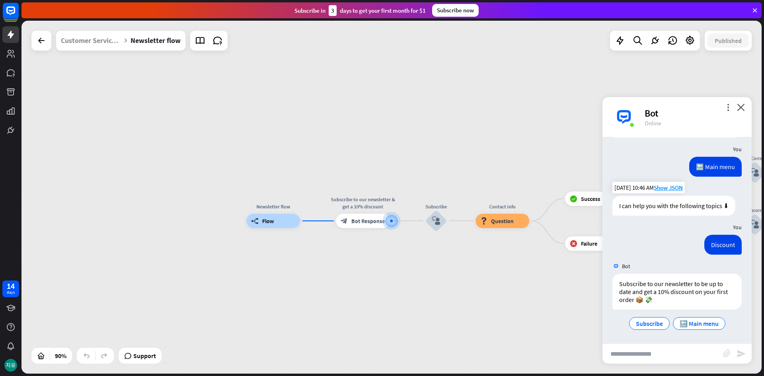
drag, startPoint x: 461, startPoint y: 236, endPoint x: 486, endPoint y: 174, distance: 67.5
click at [486, 174] on div "Newsletter flow builder_tree Flow Subscribe to our newsletter & get a 10% disco…" at bounding box center [391, 197] width 740 height 353
click at [656, 319] on div "Subscribe" at bounding box center [649, 323] width 41 height 13
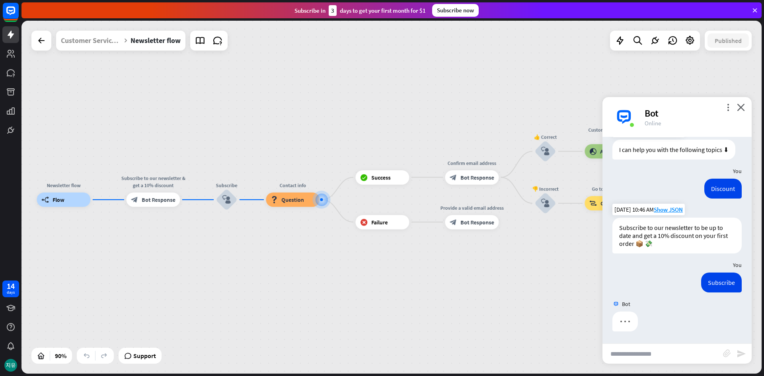
scroll to position [745, 0]
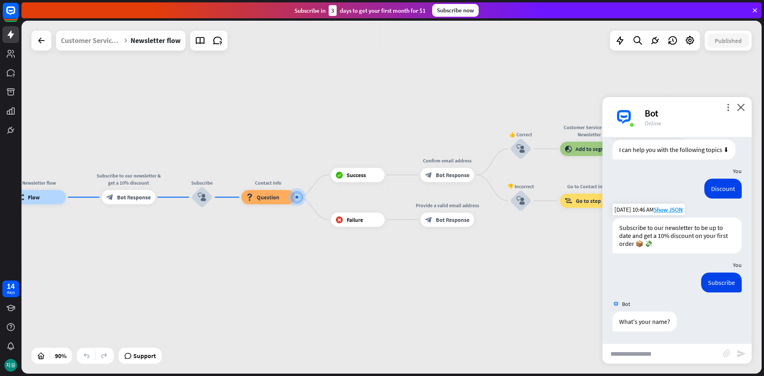
click at [661, 351] on input "text" at bounding box center [663, 354] width 121 height 20
type input "*******"
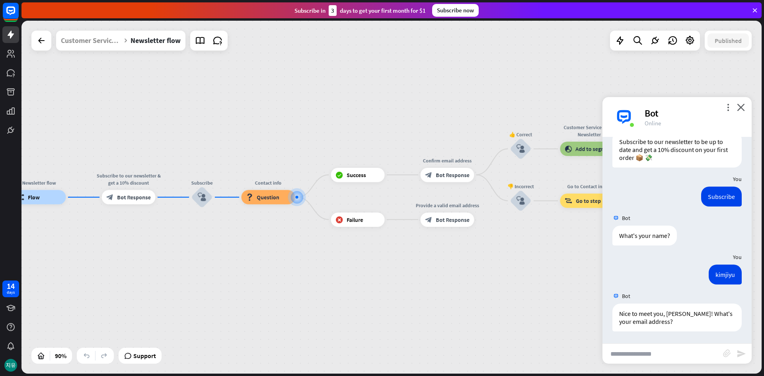
scroll to position [831, 0]
type input "**********"
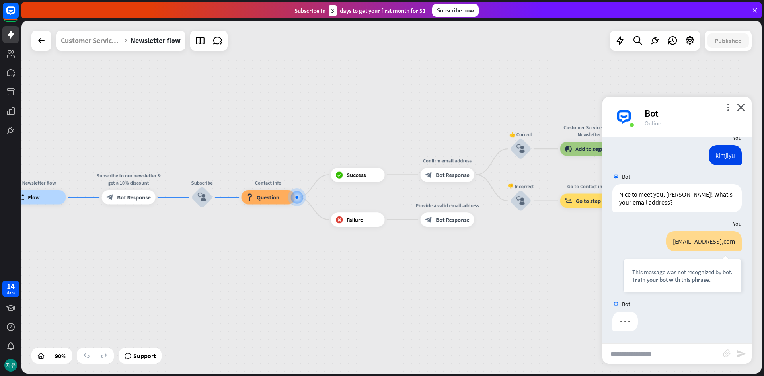
scroll to position [950, 0]
type input "**********"
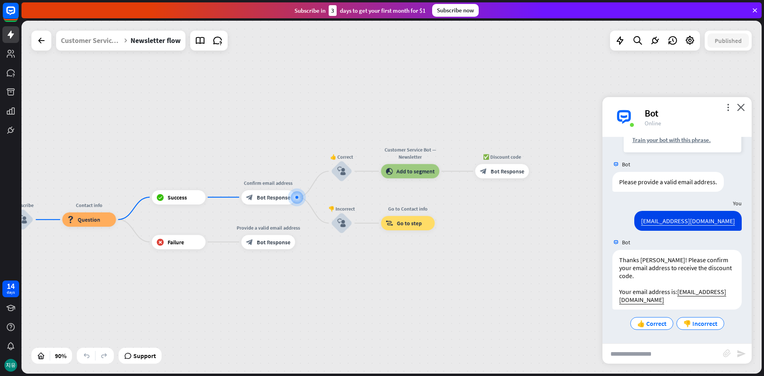
scroll to position [1090, 0]
drag, startPoint x: 665, startPoint y: 259, endPoint x: 693, endPoint y: 259, distance: 27.9
click at [693, 259] on div "Thanks [PERSON_NAME]! Please confirm your email address to receive the discount…" at bounding box center [677, 280] width 129 height 60
drag, startPoint x: 663, startPoint y: 262, endPoint x: 679, endPoint y: 261, distance: 15.9
click at [679, 261] on div "Thanks [PERSON_NAME]! Please confirm your email address to receive the discount…" at bounding box center [677, 280] width 129 height 60
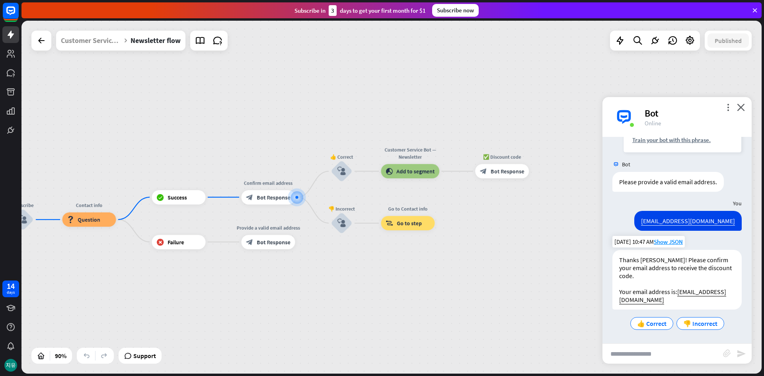
click at [660, 271] on div "Thanks [PERSON_NAME]! Please confirm your email address to receive the discount…" at bounding box center [677, 280] width 129 height 60
click at [645, 330] on div "👍 Correct 👎 Incorrect" at bounding box center [677, 324] width 129 height 16
click at [646, 328] on div "👍 Correct" at bounding box center [651, 323] width 43 height 13
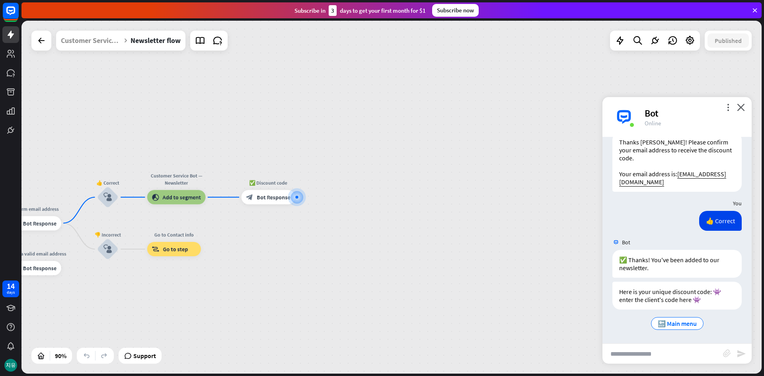
scroll to position [1208, 0]
click at [675, 239] on span "Show JSON" at bounding box center [668, 242] width 29 height 8
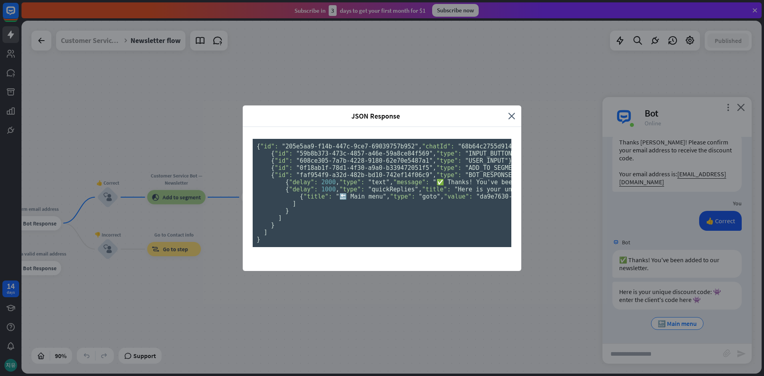
scroll to position [0, 0]
click at [508, 111] on icon "close" at bounding box center [511, 115] width 7 height 9
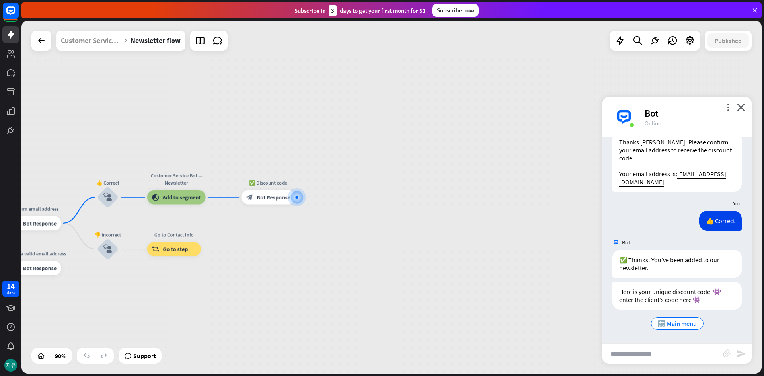
click at [677, 341] on div "Bot Hi! I'm Support Bot 🤖 [DATE] 10:45 AM Show JSON I can help you with the fol…" at bounding box center [677, 240] width 149 height 207
click at [675, 349] on input "text" at bounding box center [663, 354] width 121 height 20
type input "**********"
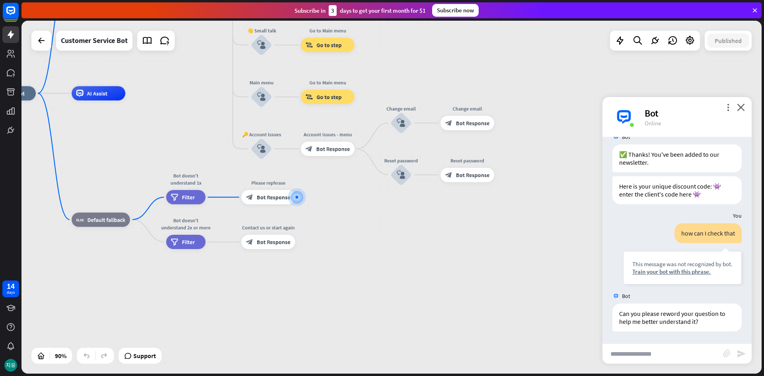
scroll to position [1313, 0]
type input "*****"
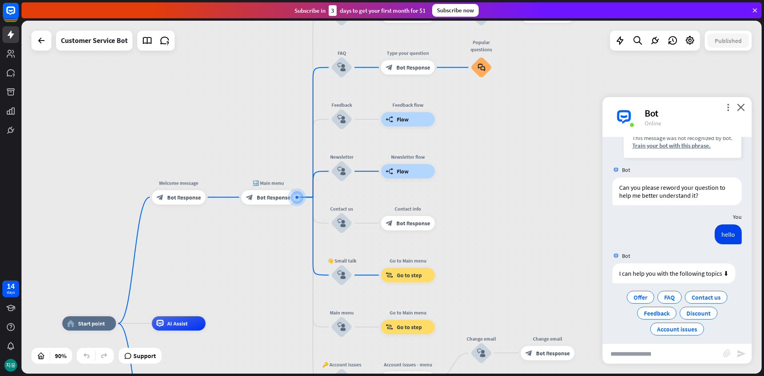
scroll to position [1453, 0]
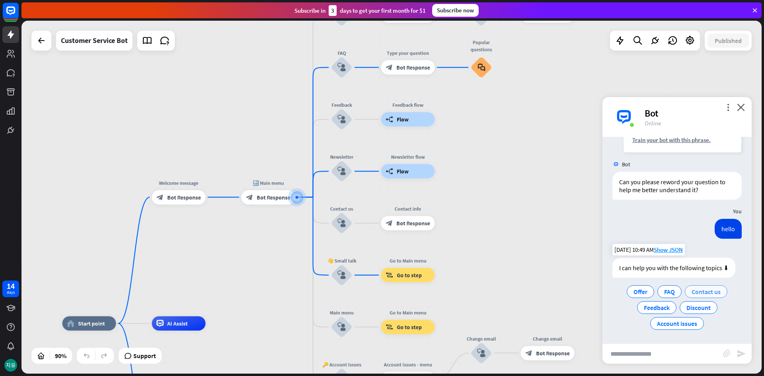
click at [702, 294] on span "Contact us" at bounding box center [706, 292] width 29 height 8
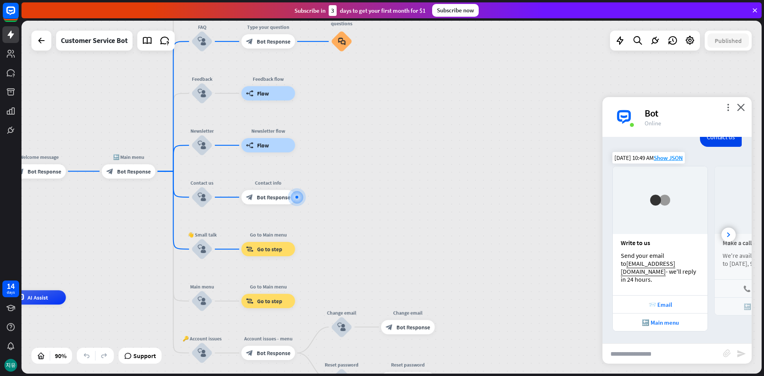
scroll to position [1615, 0]
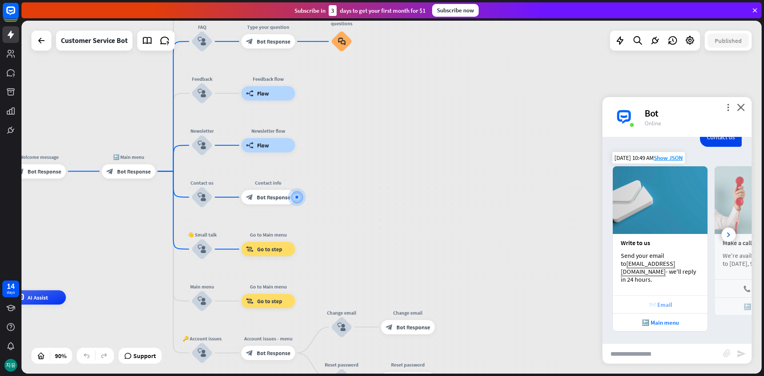
click at [658, 308] on div "📨 Email" at bounding box center [660, 305] width 87 height 8
click at [724, 236] on div at bounding box center [729, 235] width 14 height 14
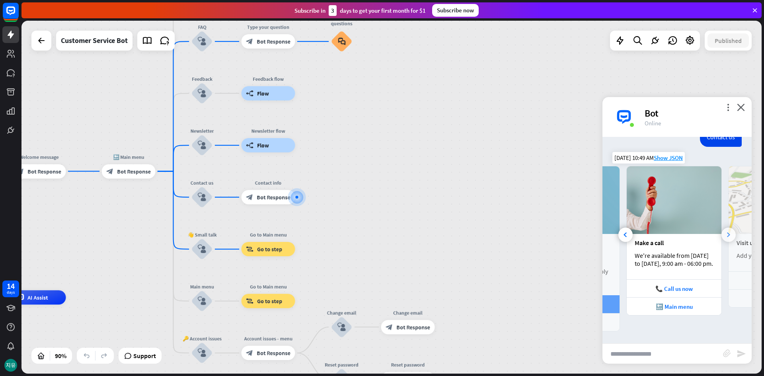
click at [724, 236] on div at bounding box center [729, 235] width 14 height 14
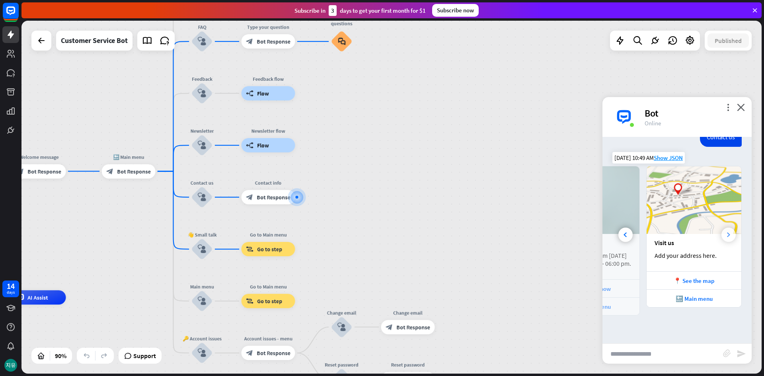
scroll to position [0, 176]
click at [700, 285] on div "📍 See the map" at bounding box center [694, 281] width 87 height 8
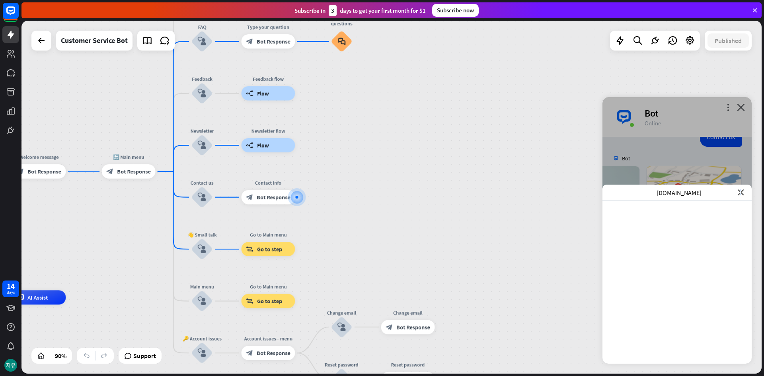
click at [741, 191] on div "[DOMAIN_NAME] close" at bounding box center [677, 193] width 149 height 16
click at [740, 193] on icon "close" at bounding box center [741, 192] width 6 height 6
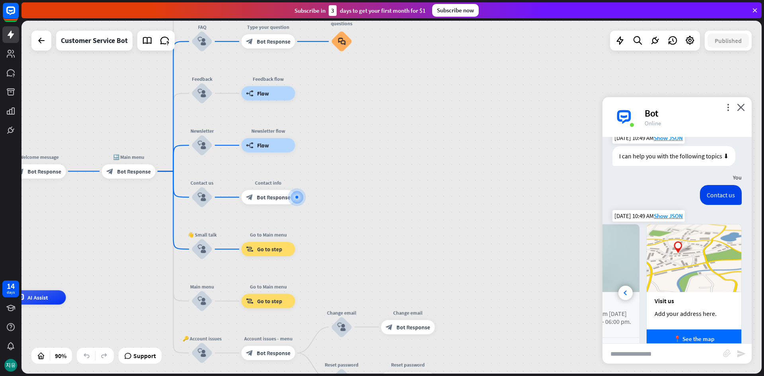
scroll to position [1535, 0]
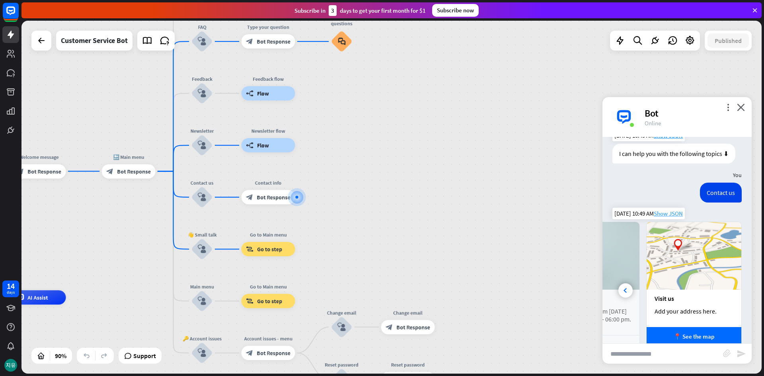
click at [660, 217] on span "Show JSON" at bounding box center [668, 214] width 29 height 8
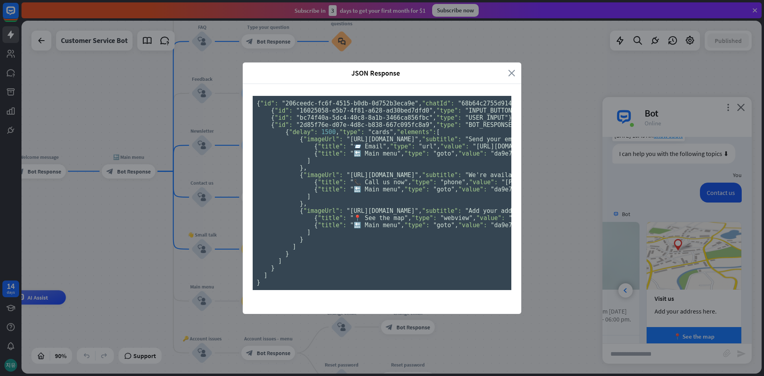
click at [509, 68] on icon "close" at bounding box center [511, 72] width 7 height 9
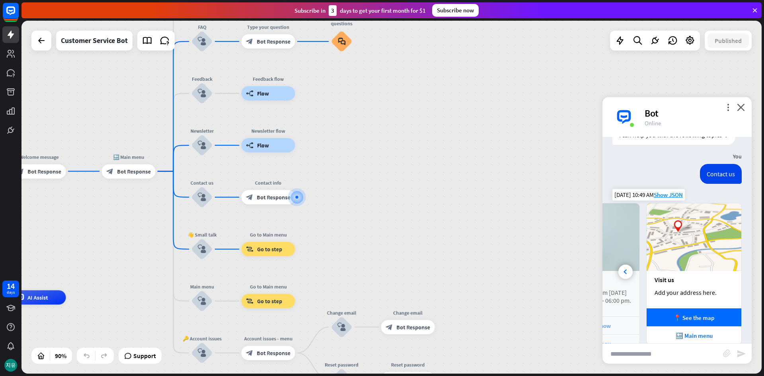
scroll to position [1615, 0]
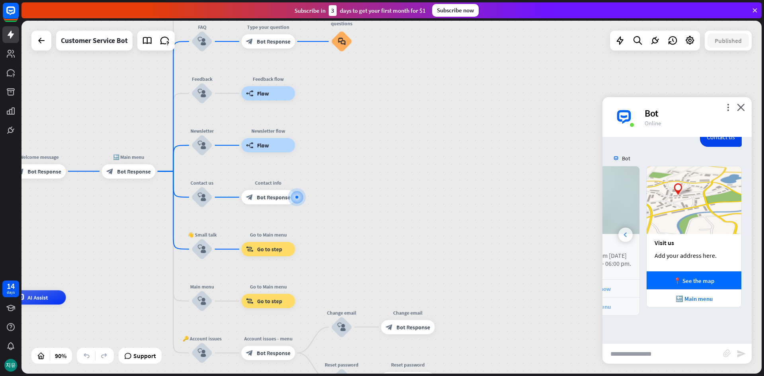
click at [624, 237] on icon at bounding box center [625, 234] width 3 height 5
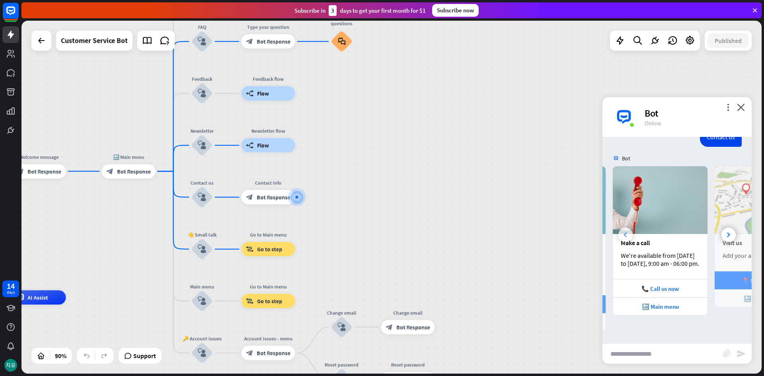
scroll to position [0, 88]
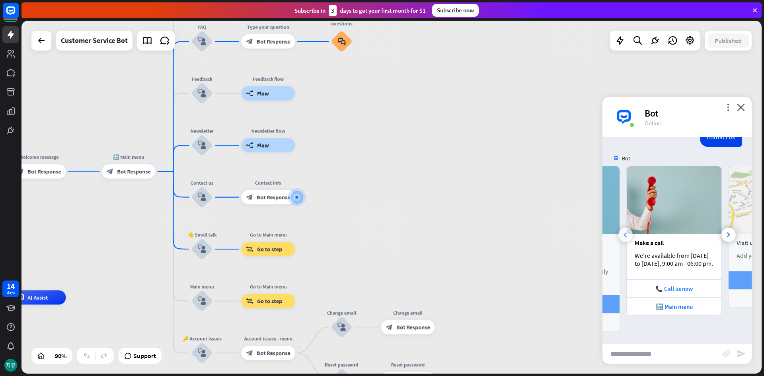
click at [626, 233] on div at bounding box center [626, 235] width 14 height 14
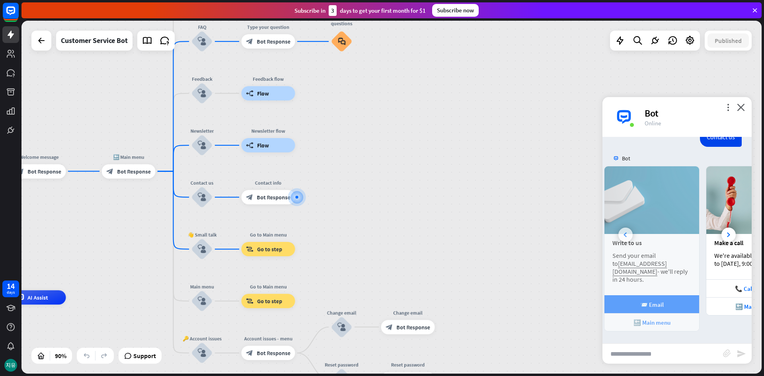
scroll to position [0, 0]
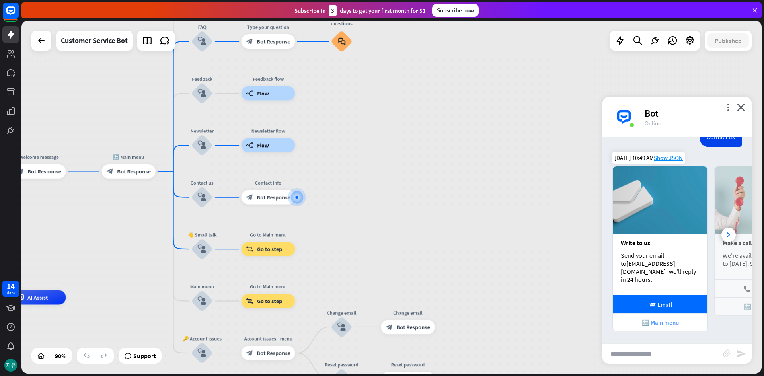
click at [671, 323] on div "🔙 Main menu" at bounding box center [660, 323] width 87 height 8
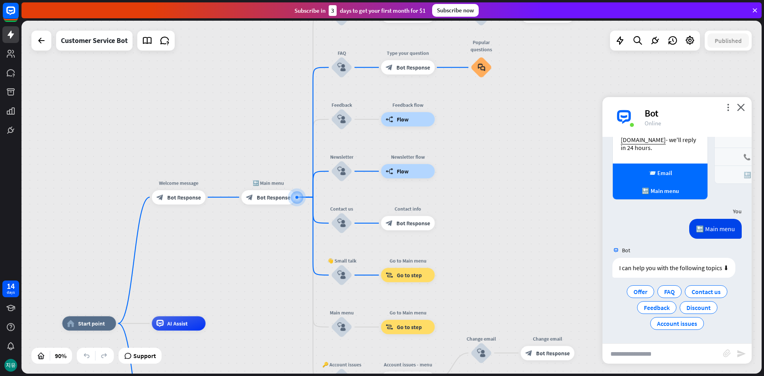
scroll to position [1754, 0]
click at [661, 307] on span "Feedback" at bounding box center [657, 308] width 26 height 8
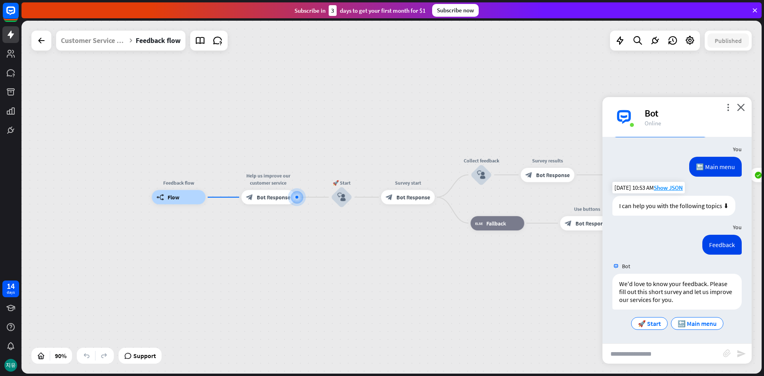
scroll to position [1817, 0]
click at [642, 324] on span "🚀 Start" at bounding box center [649, 324] width 23 height 8
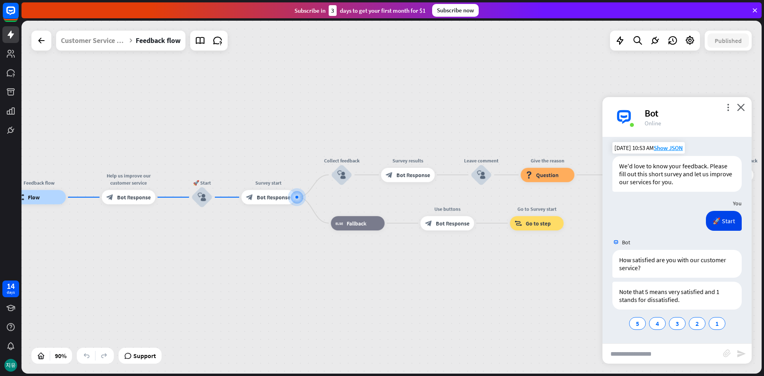
scroll to position [1934, 0]
click at [416, 174] on span "Bot Response" at bounding box center [413, 174] width 34 height 7
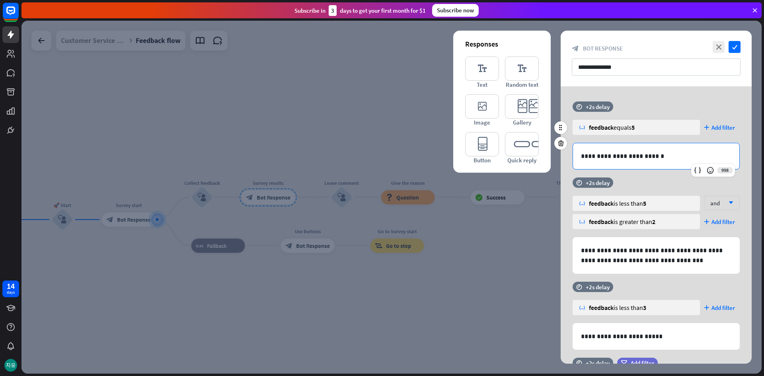
click at [657, 162] on div "**********" at bounding box center [656, 156] width 166 height 26
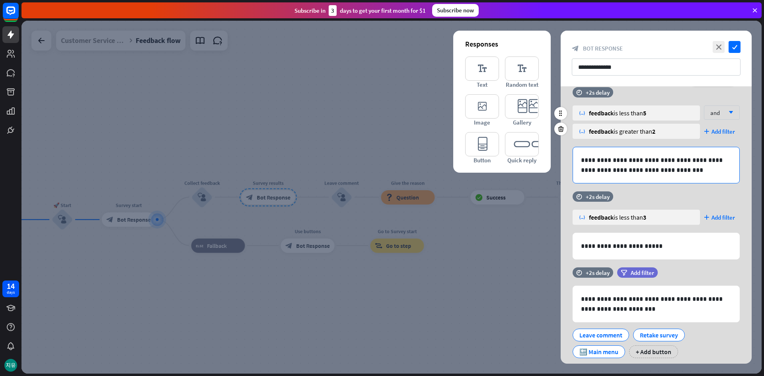
scroll to position [113, 0]
